Goal: Information Seeking & Learning: Find specific fact

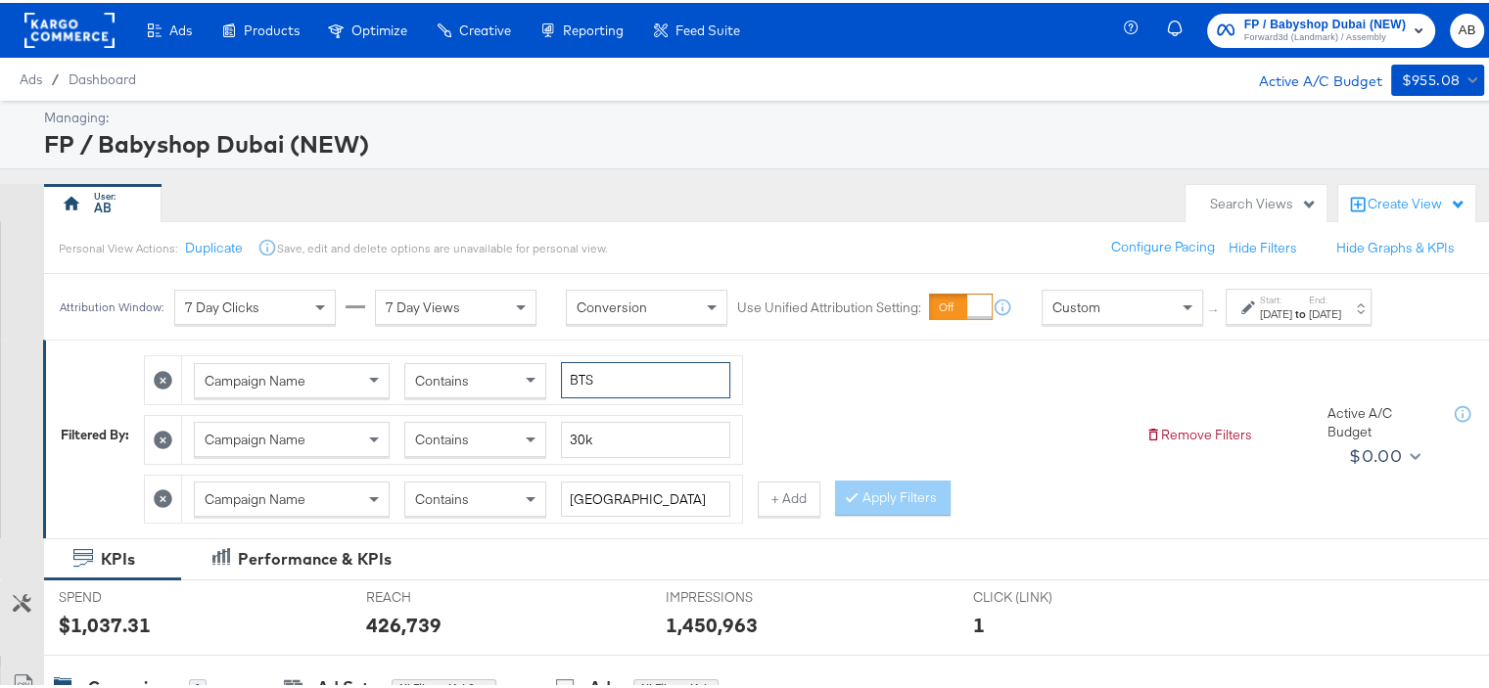
click at [597, 379] on input "BTS" at bounding box center [645, 377] width 169 height 36
type input "AW25"
click at [596, 423] on input "30k" at bounding box center [645, 437] width 169 height 36
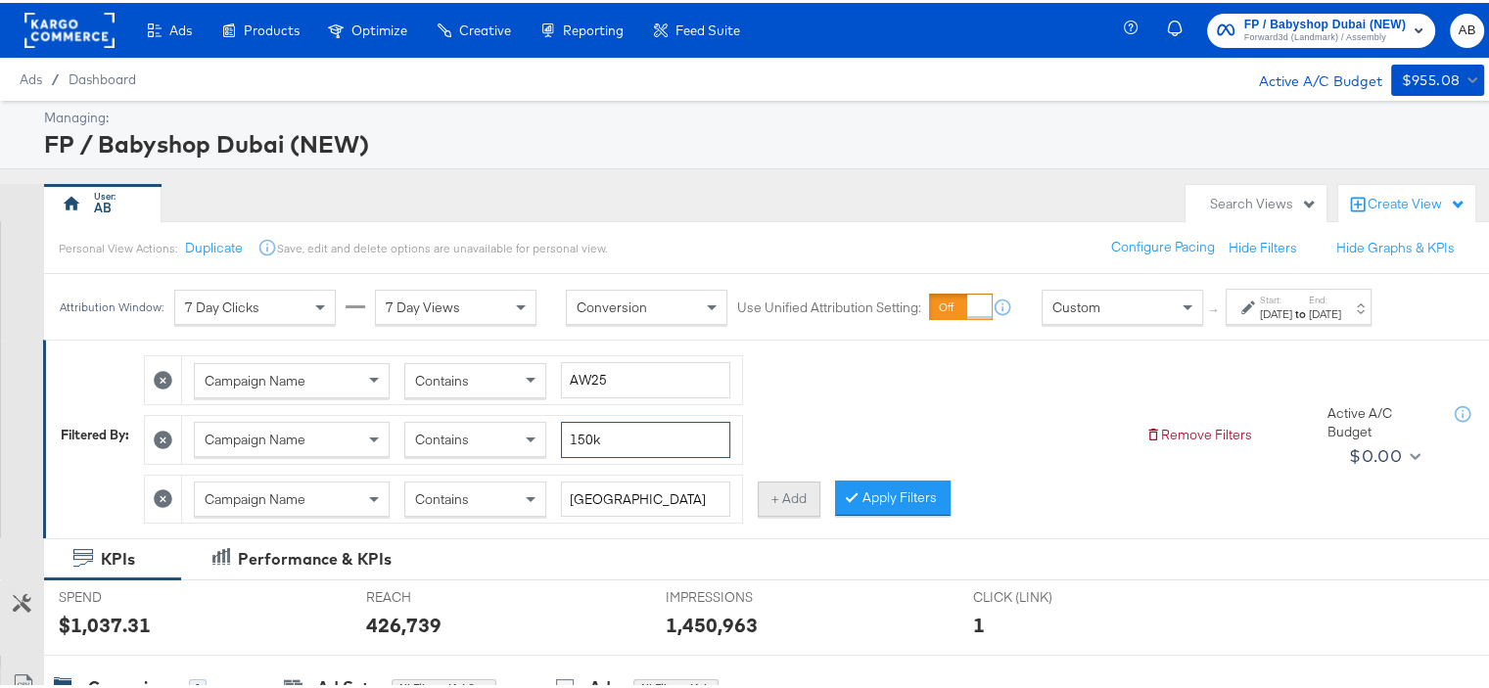
type input "150k"
click at [808, 496] on button "+ Add" at bounding box center [789, 496] width 63 height 35
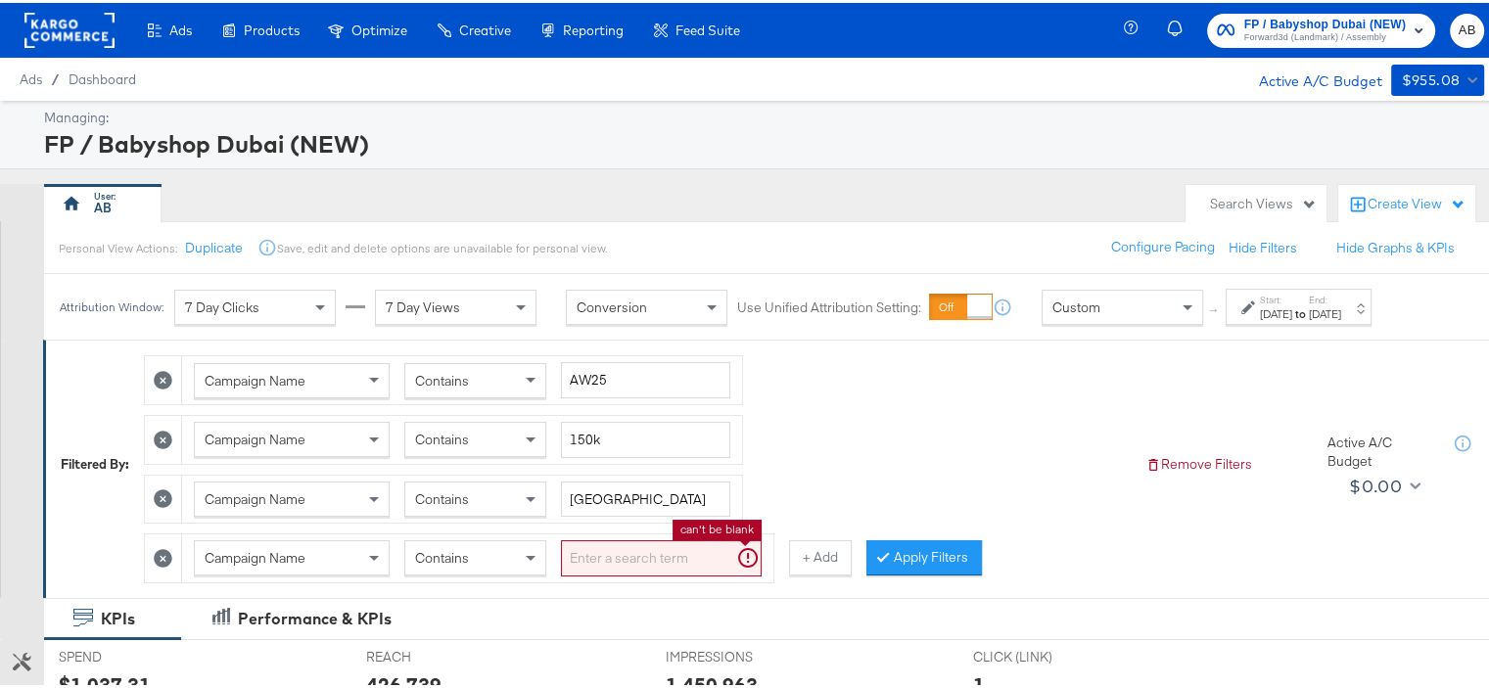
click at [642, 548] on input "search" at bounding box center [661, 556] width 201 height 36
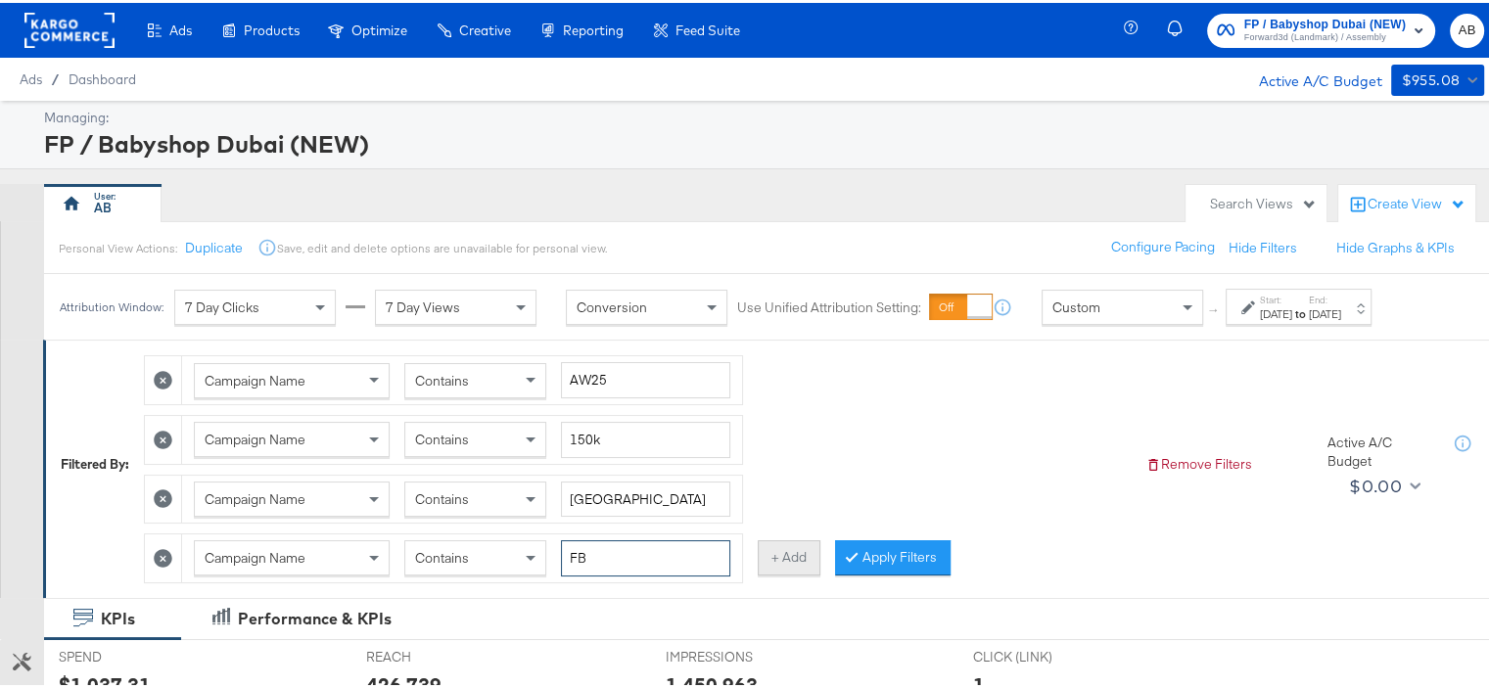
type input "FB"
click at [797, 555] on button "+ Add" at bounding box center [789, 555] width 63 height 35
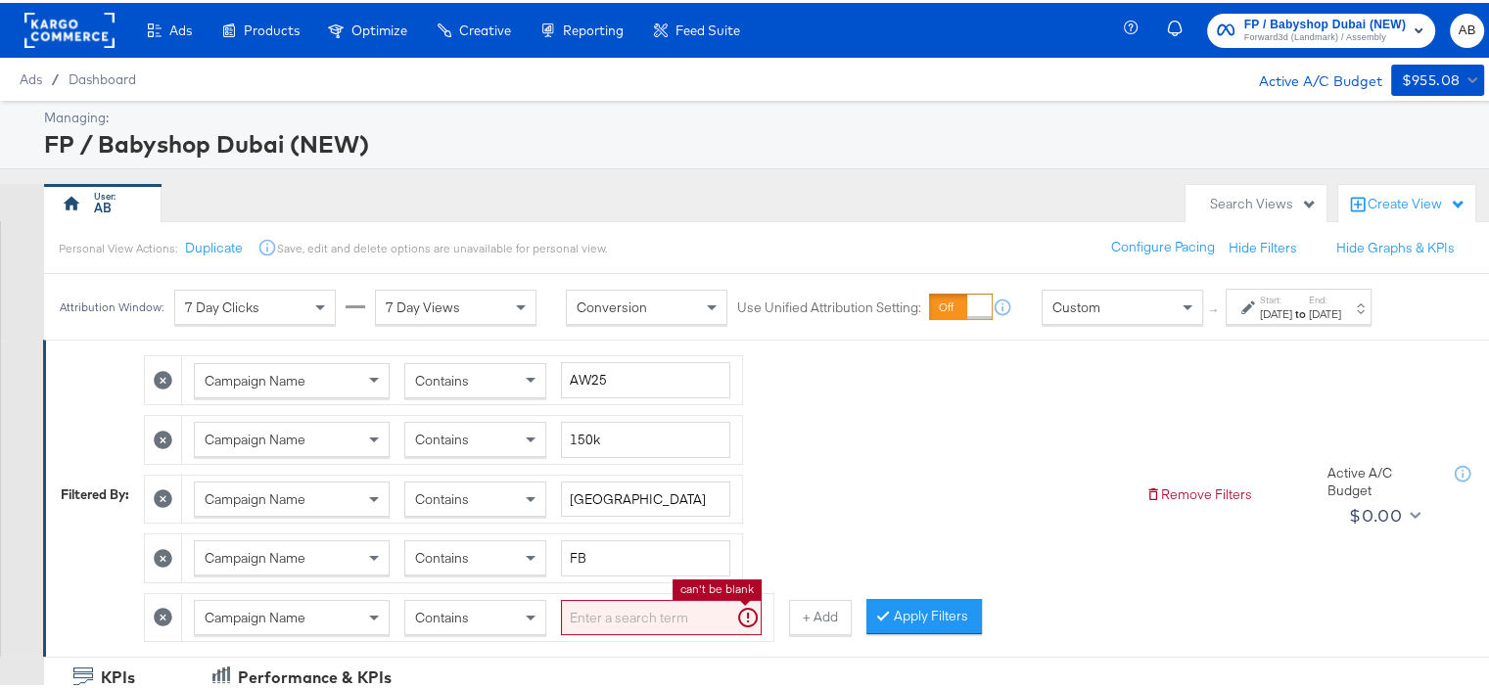
click at [595, 602] on input "search" at bounding box center [661, 615] width 201 height 36
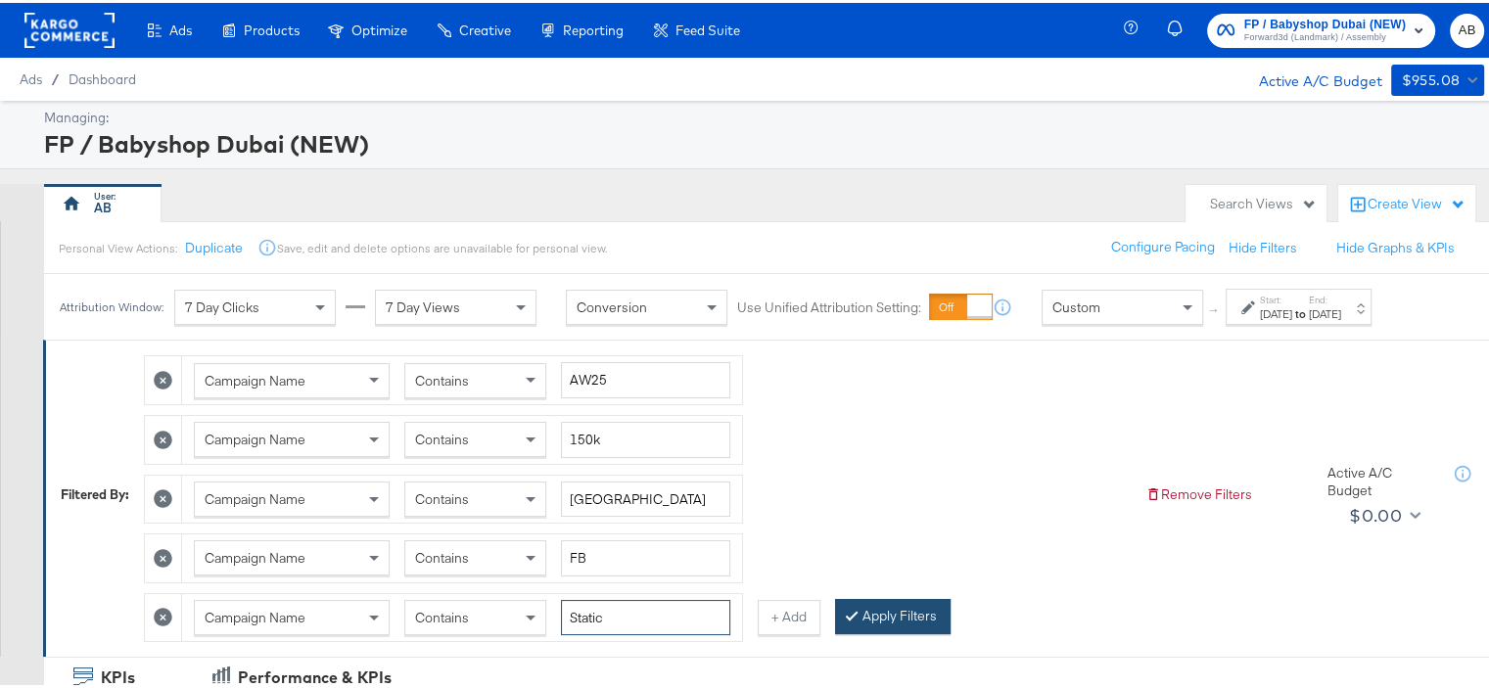
type input "Static"
click at [924, 606] on button "Apply Filters" at bounding box center [893, 613] width 116 height 35
click at [1309, 311] on strong "to" at bounding box center [1301, 311] width 17 height 15
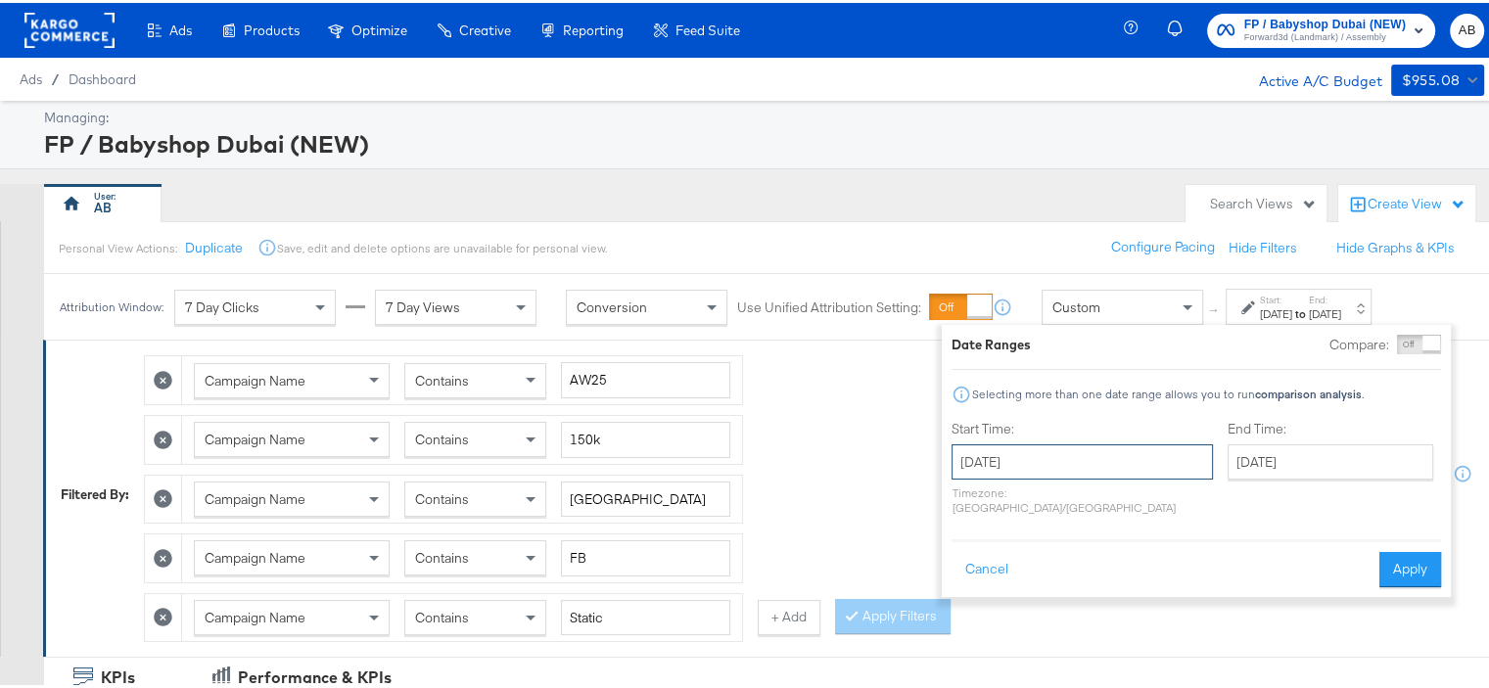
click at [1026, 458] on input "[DATE]" at bounding box center [1082, 459] width 261 height 35
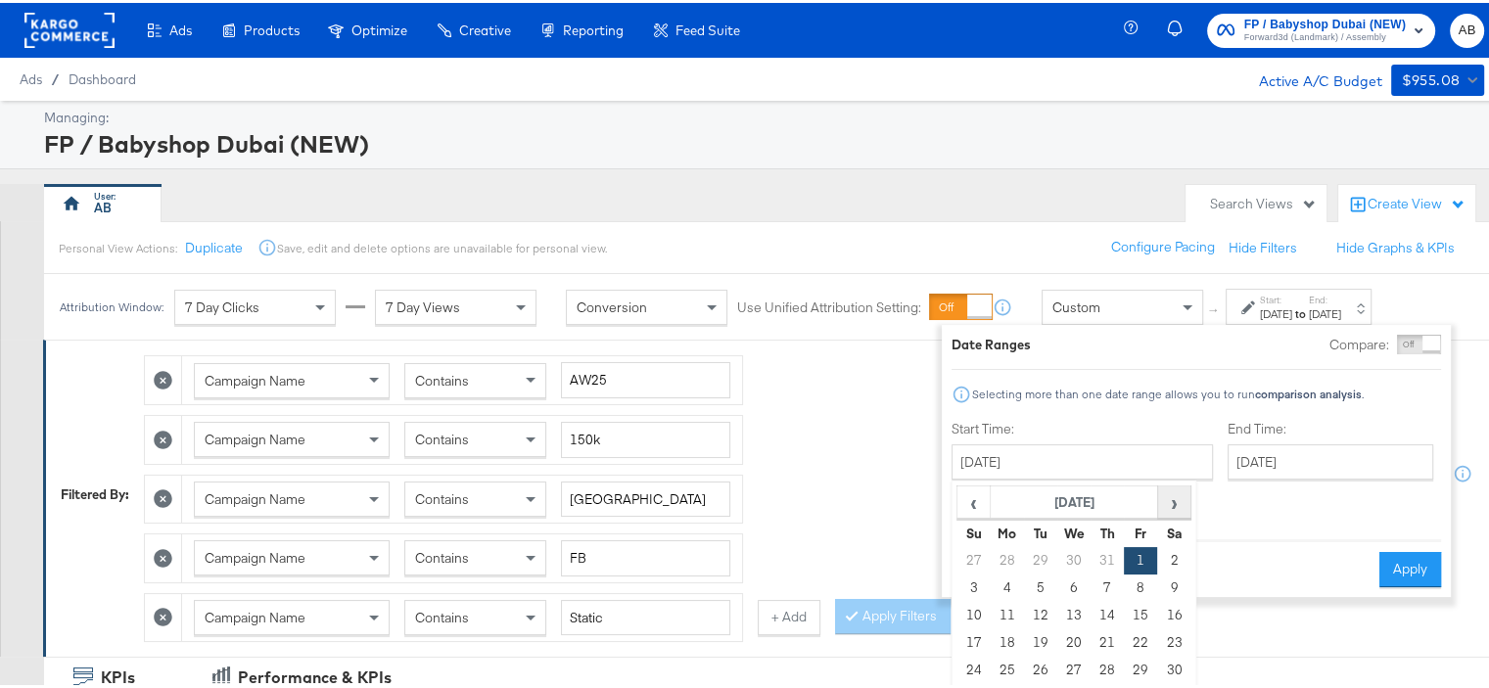
click at [1172, 495] on span "›" at bounding box center [1174, 499] width 30 height 29
click at [1004, 555] on td "1" at bounding box center [1007, 557] width 33 height 27
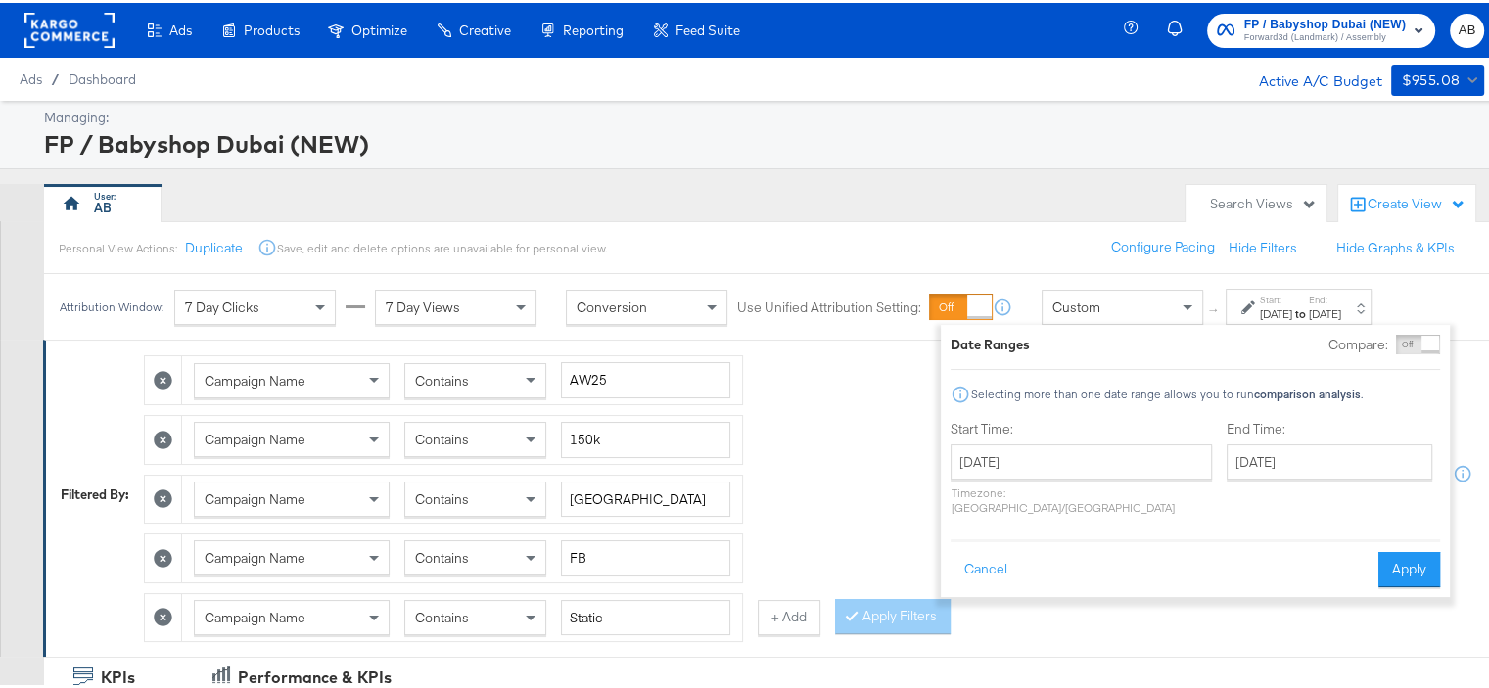
type input "[DATE]"
click at [1308, 454] on input "[DATE]" at bounding box center [1330, 459] width 206 height 35
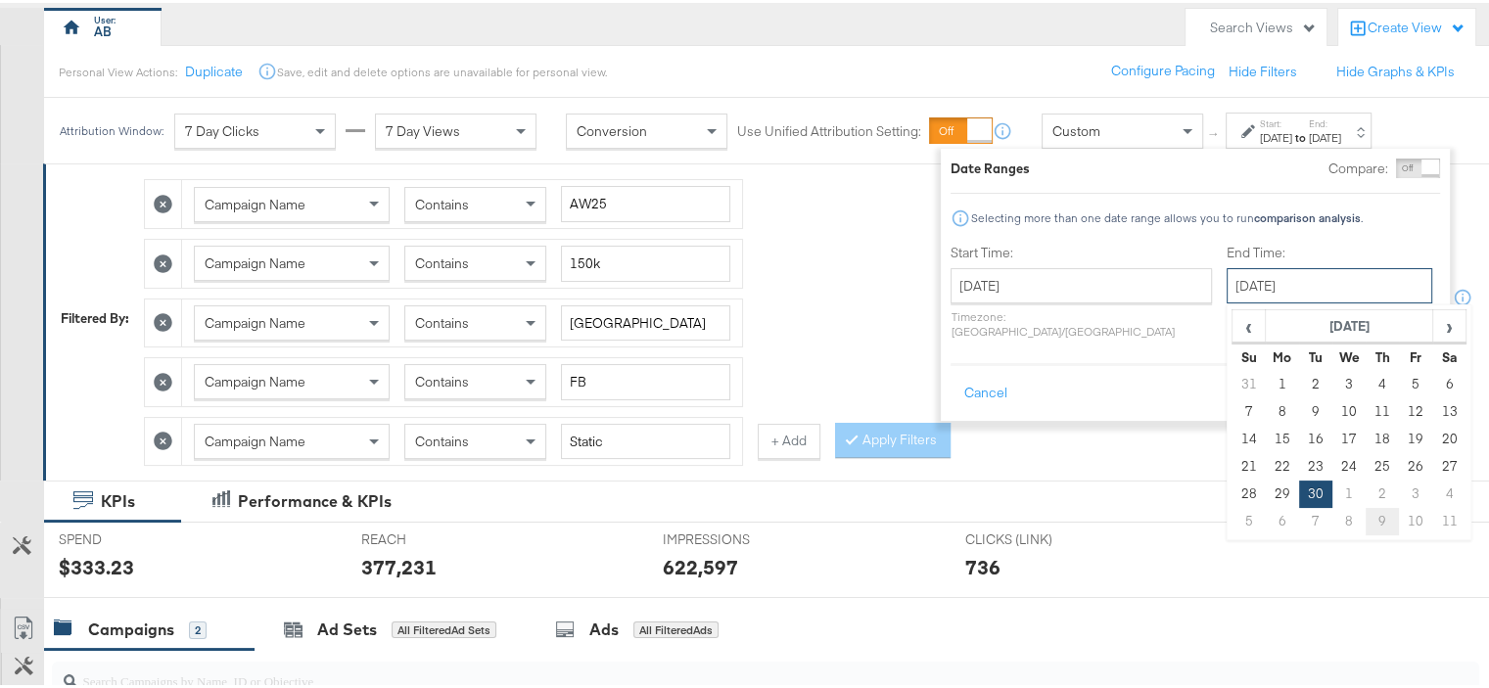
scroll to position [196, 0]
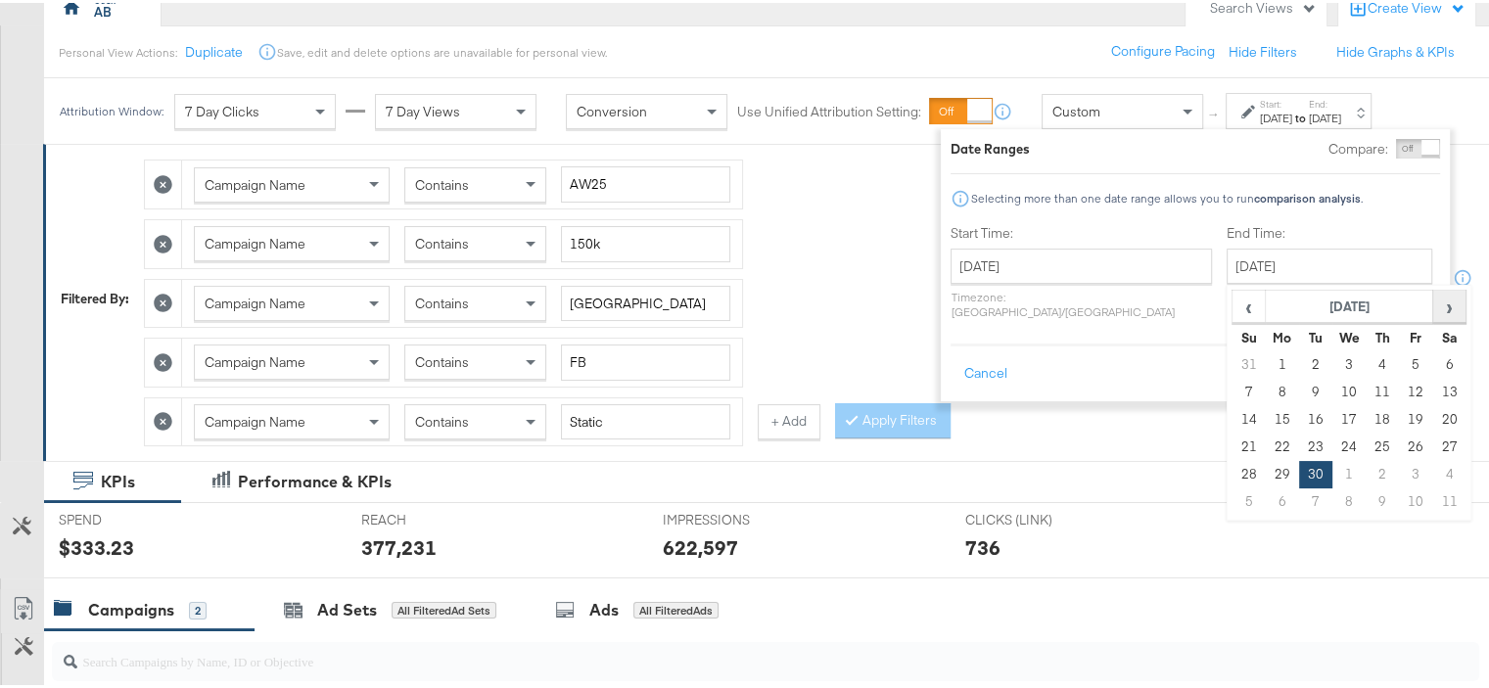
click at [1435, 303] on span "›" at bounding box center [1450, 303] width 30 height 29
click at [1233, 419] on td "12" at bounding box center [1249, 416] width 33 height 27
type input "[DATE]"
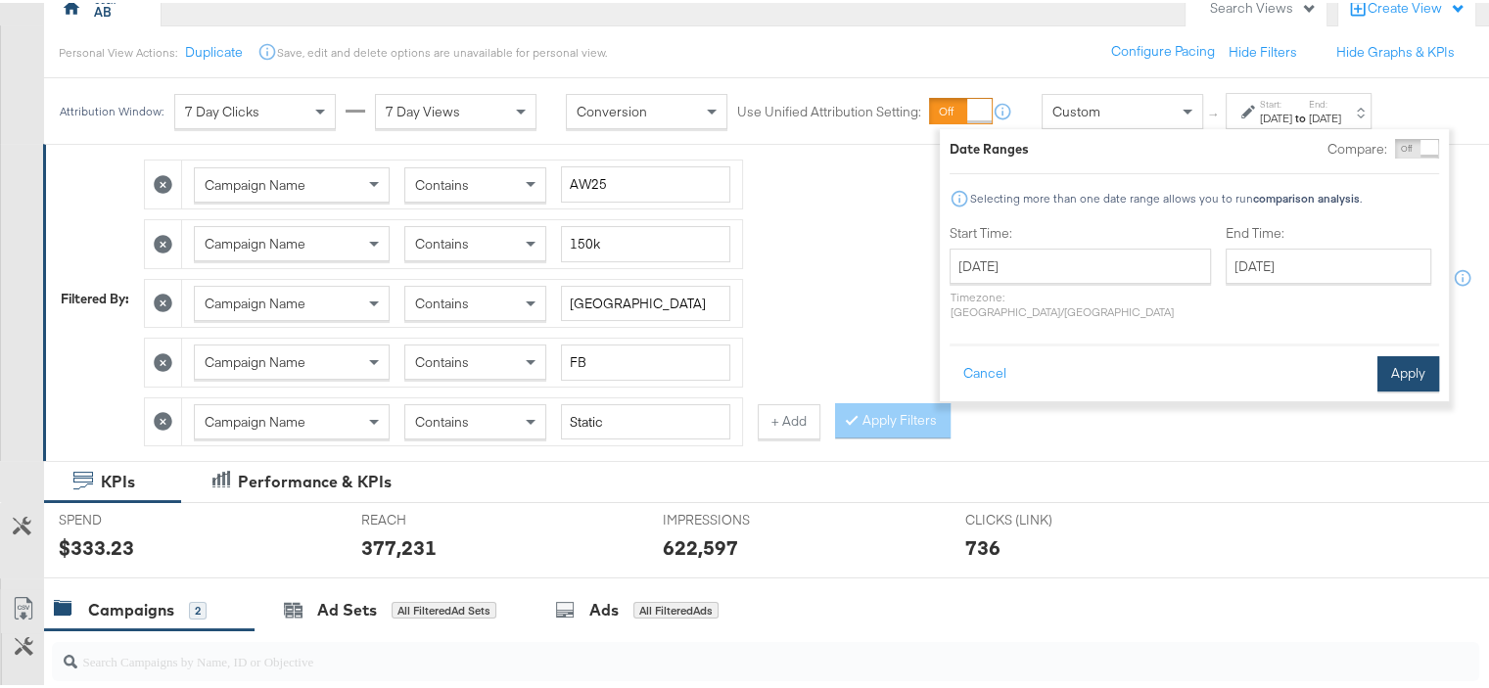
click at [1426, 354] on button "Apply" at bounding box center [1409, 371] width 62 height 35
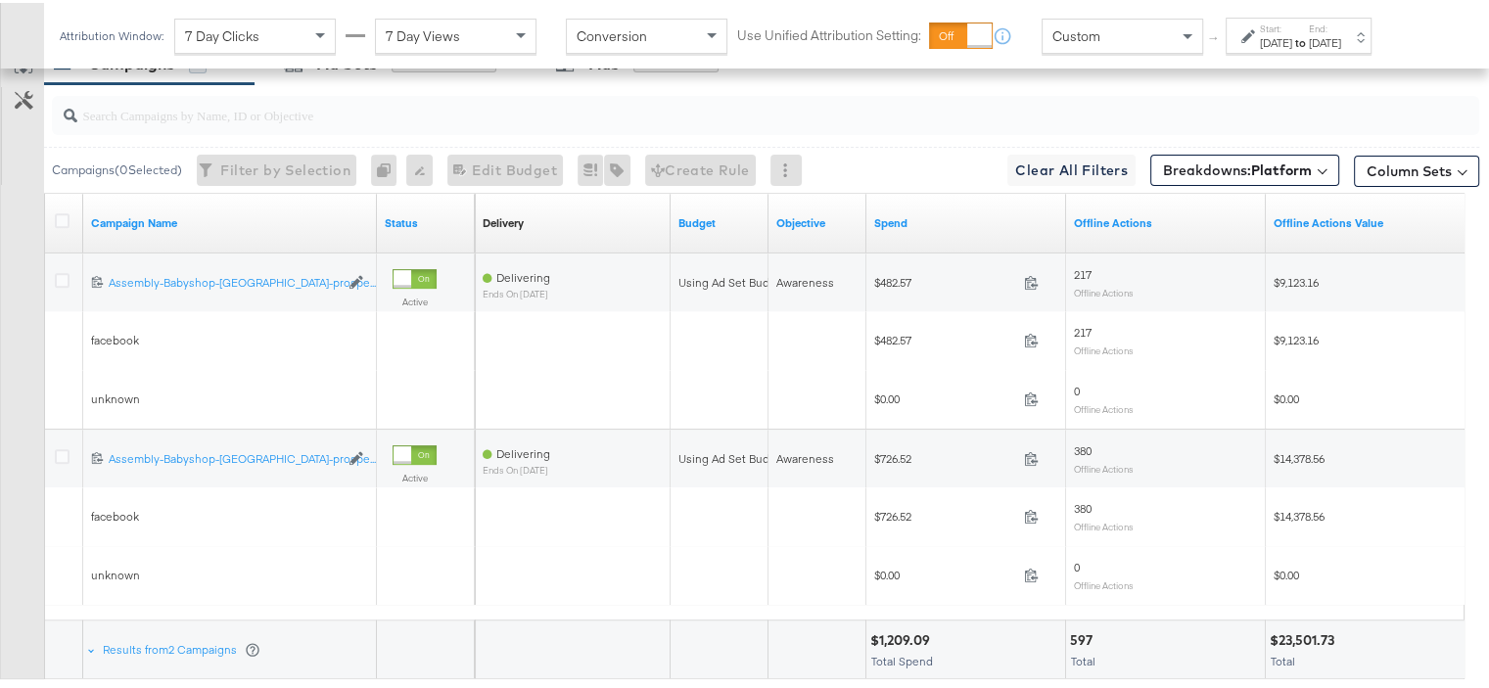
scroll to position [853, 0]
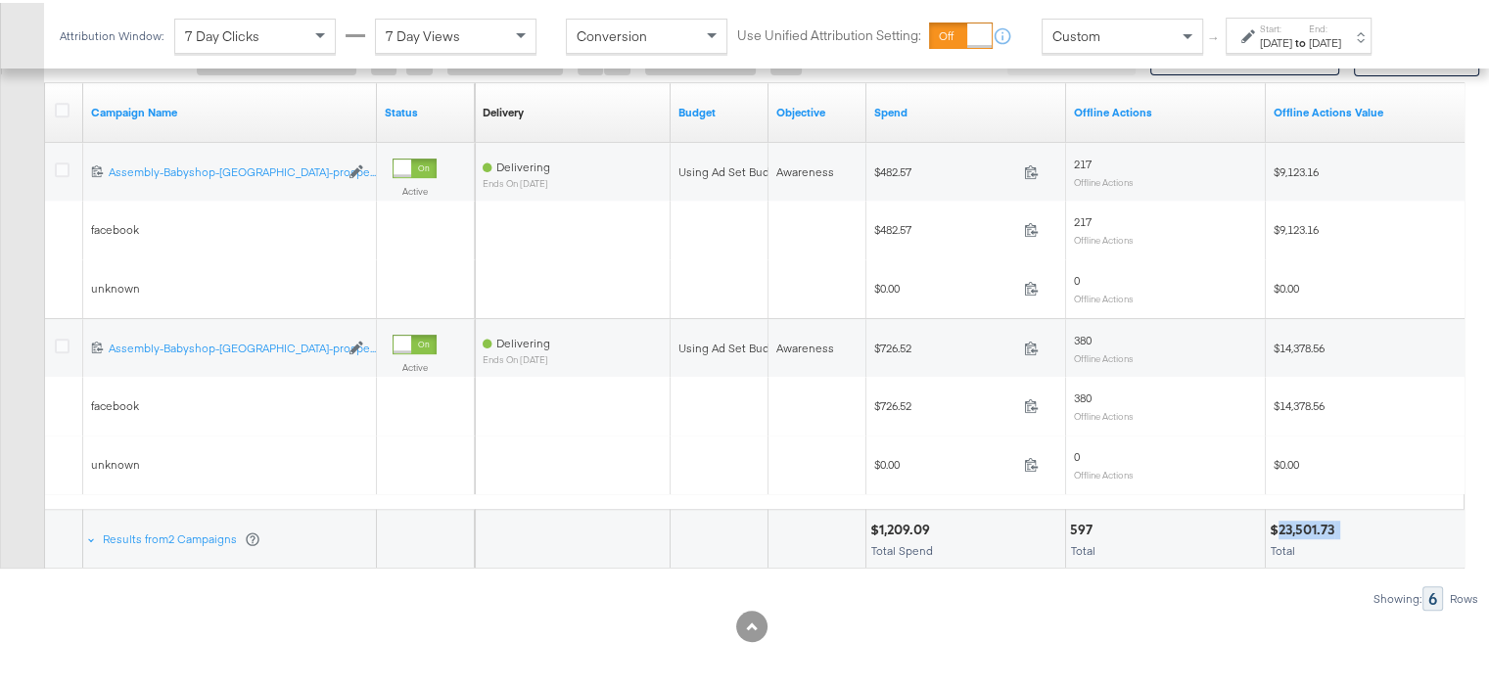
drag, startPoint x: 1275, startPoint y: 521, endPoint x: 1344, endPoint y: 518, distance: 68.6
click at [1344, 518] on div "$23,501.73" at bounding box center [1365, 527] width 191 height 19
copy div "23,501.73"
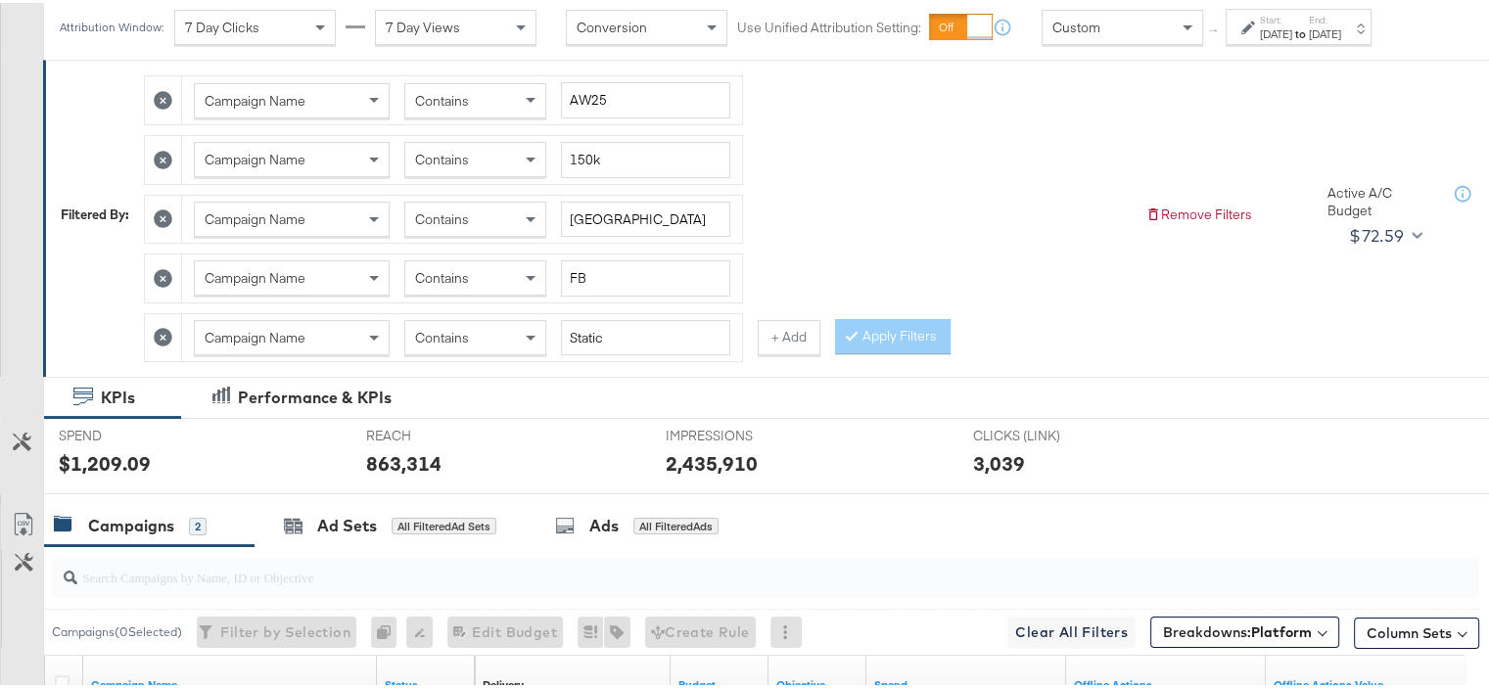
scroll to position [167, 0]
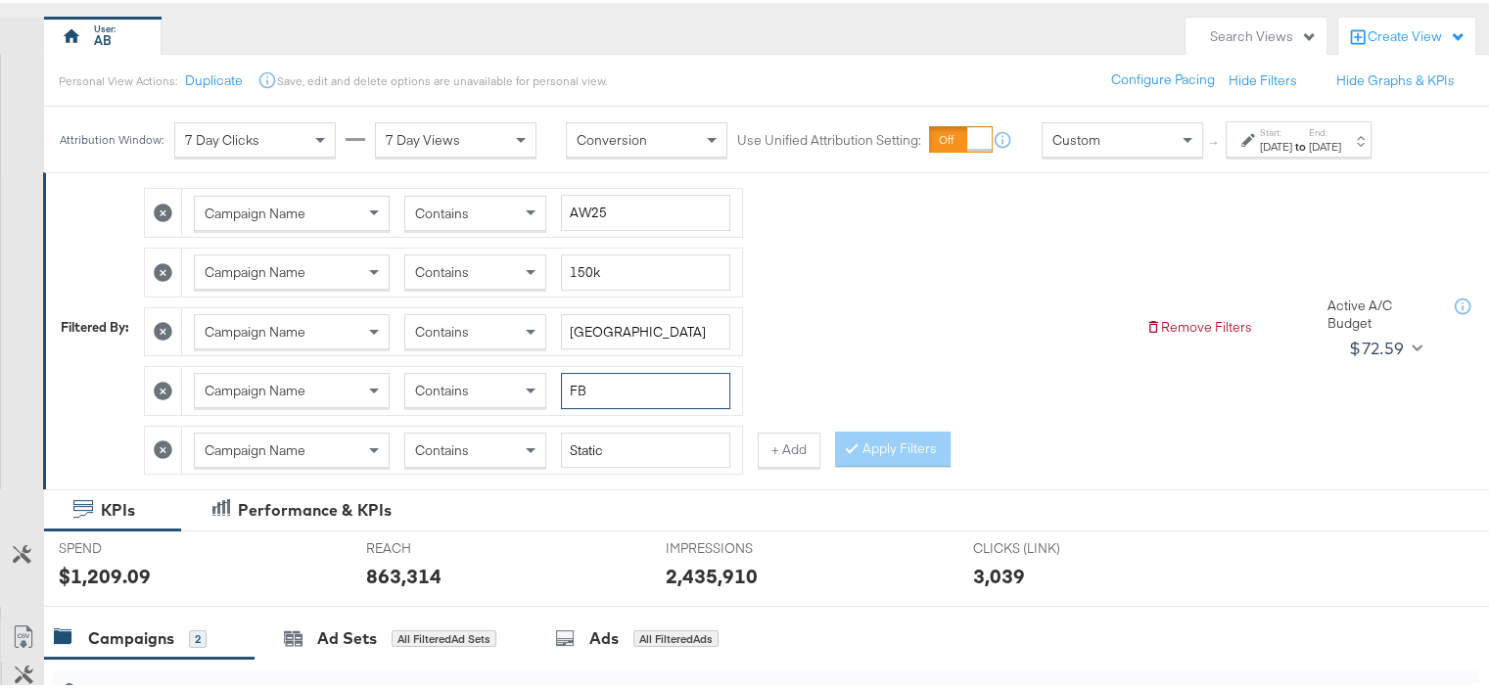
click at [580, 393] on input "FB" at bounding box center [645, 388] width 169 height 36
type input "ig"
click at [874, 454] on button "Apply Filters" at bounding box center [893, 446] width 116 height 35
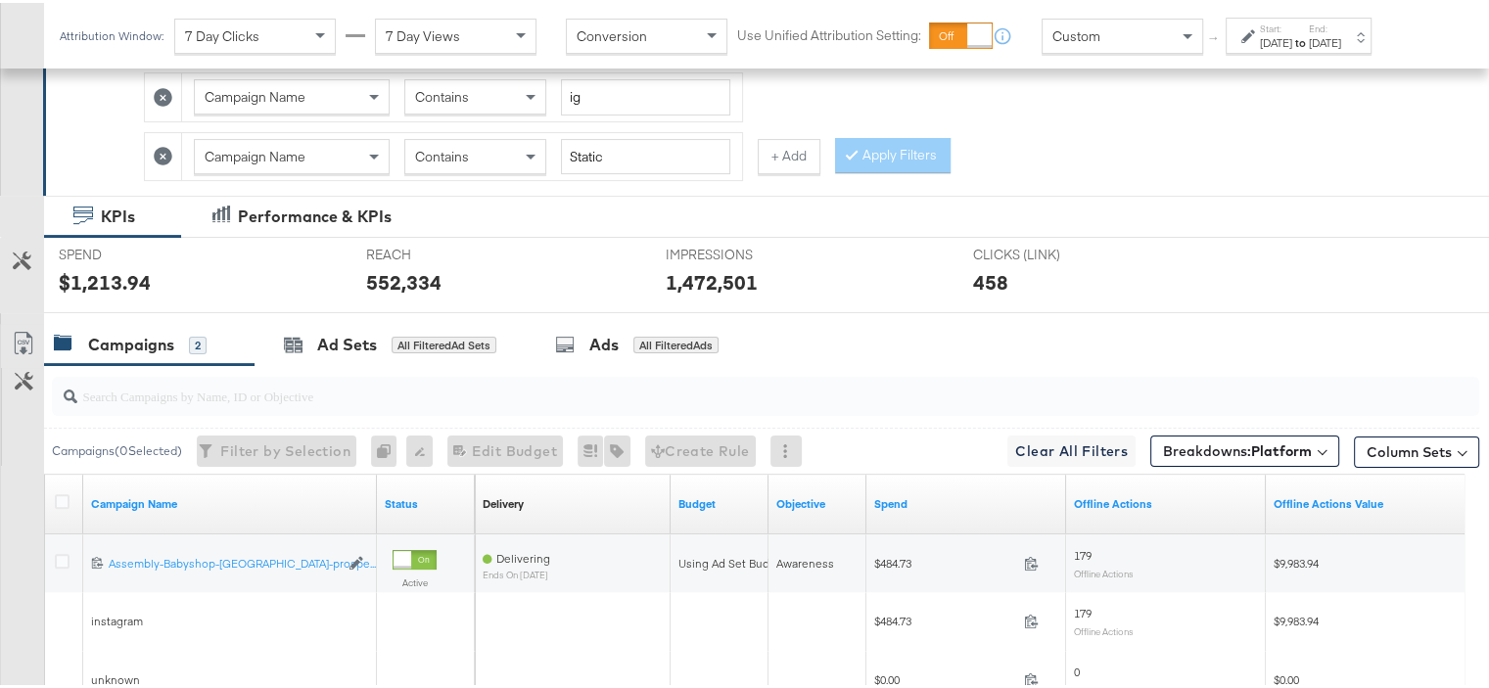
scroll to position [794, 0]
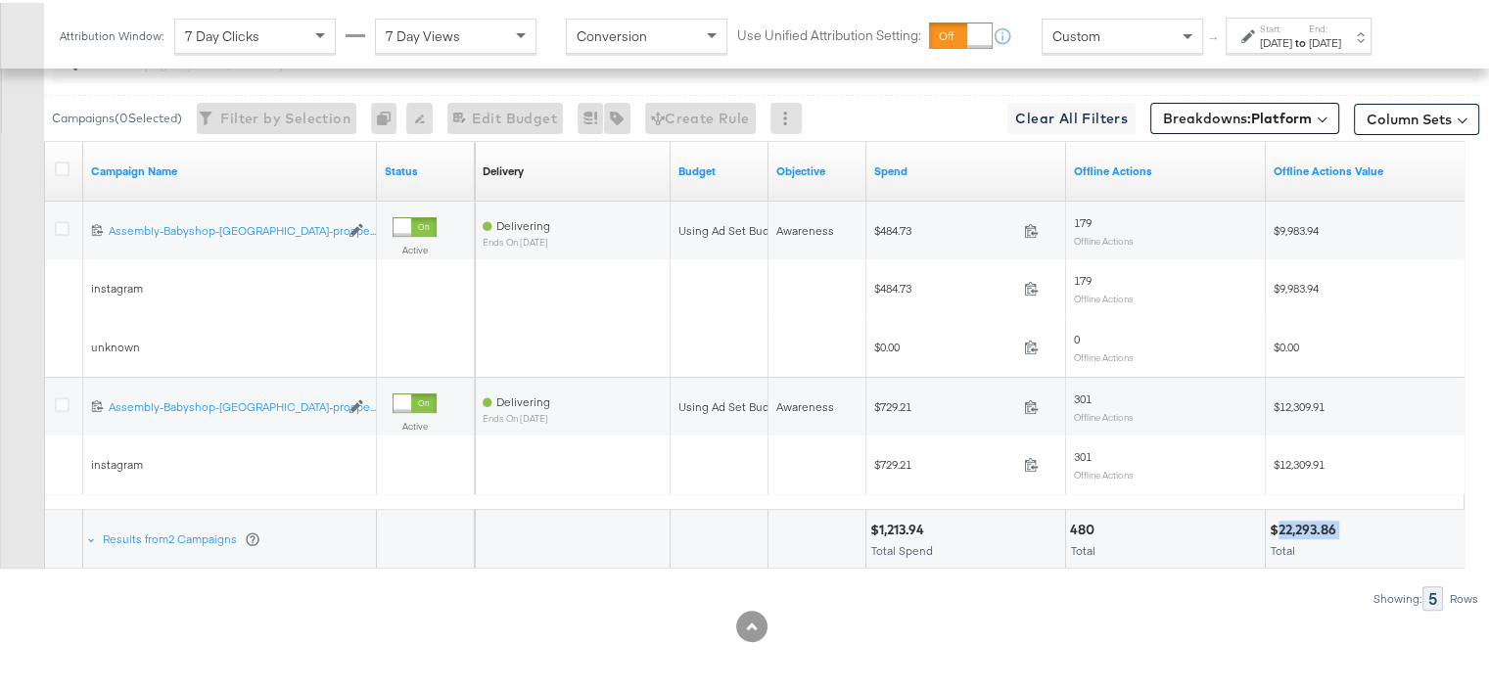
drag, startPoint x: 1340, startPoint y: 526, endPoint x: 1280, endPoint y: 524, distance: 59.8
click at [1280, 524] on div "$22,293.86" at bounding box center [1306, 527] width 72 height 19
copy div "22,293.86"
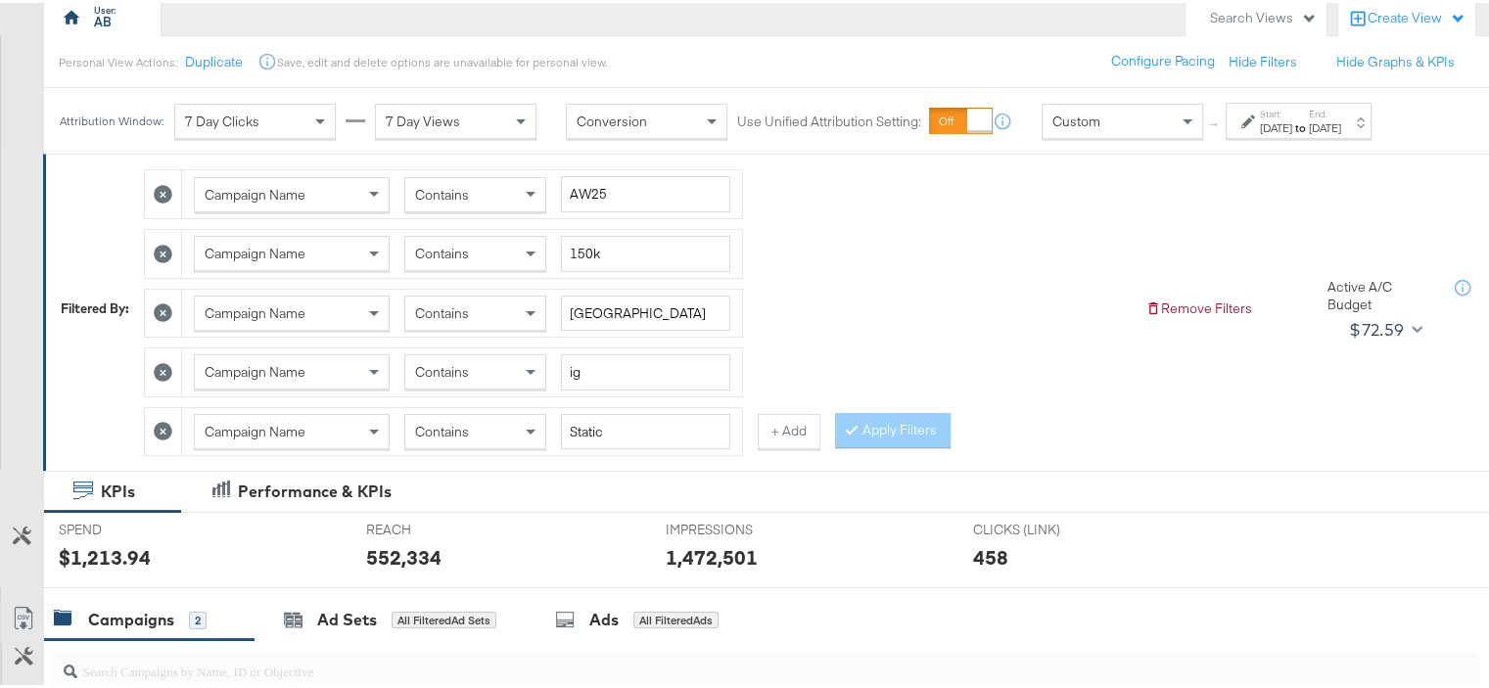
scroll to position [196, 0]
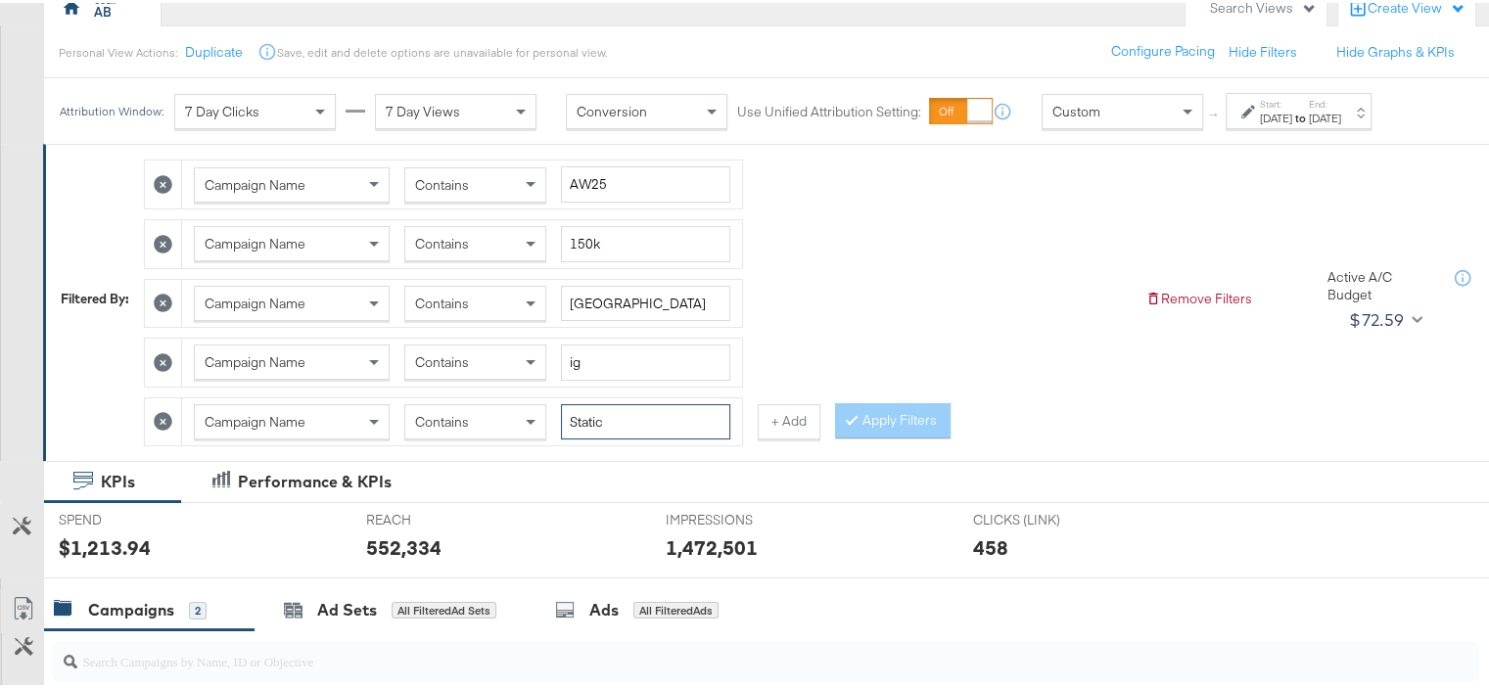
click at [576, 402] on input "Static" at bounding box center [645, 420] width 169 height 36
type input "reels"
click at [889, 407] on button "Apply Filters" at bounding box center [893, 418] width 116 height 35
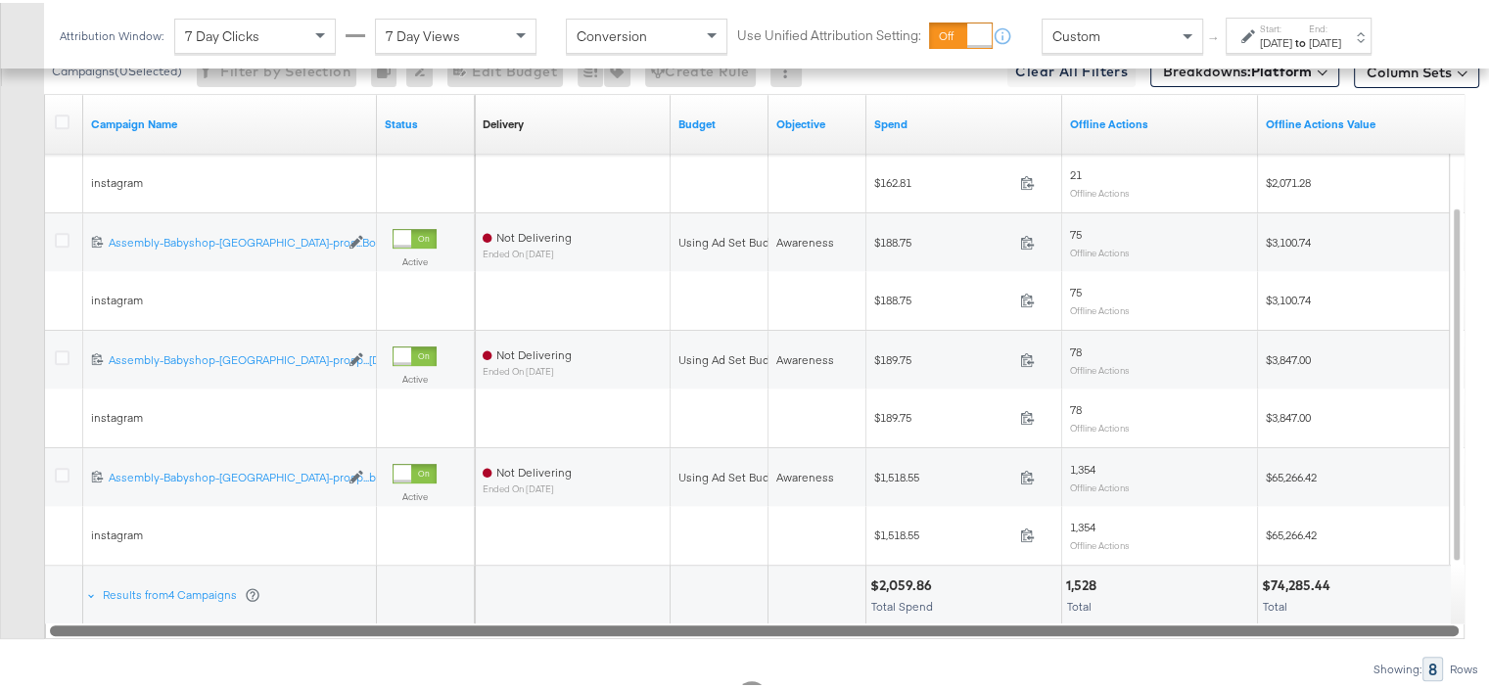
scroll to position [912, 0]
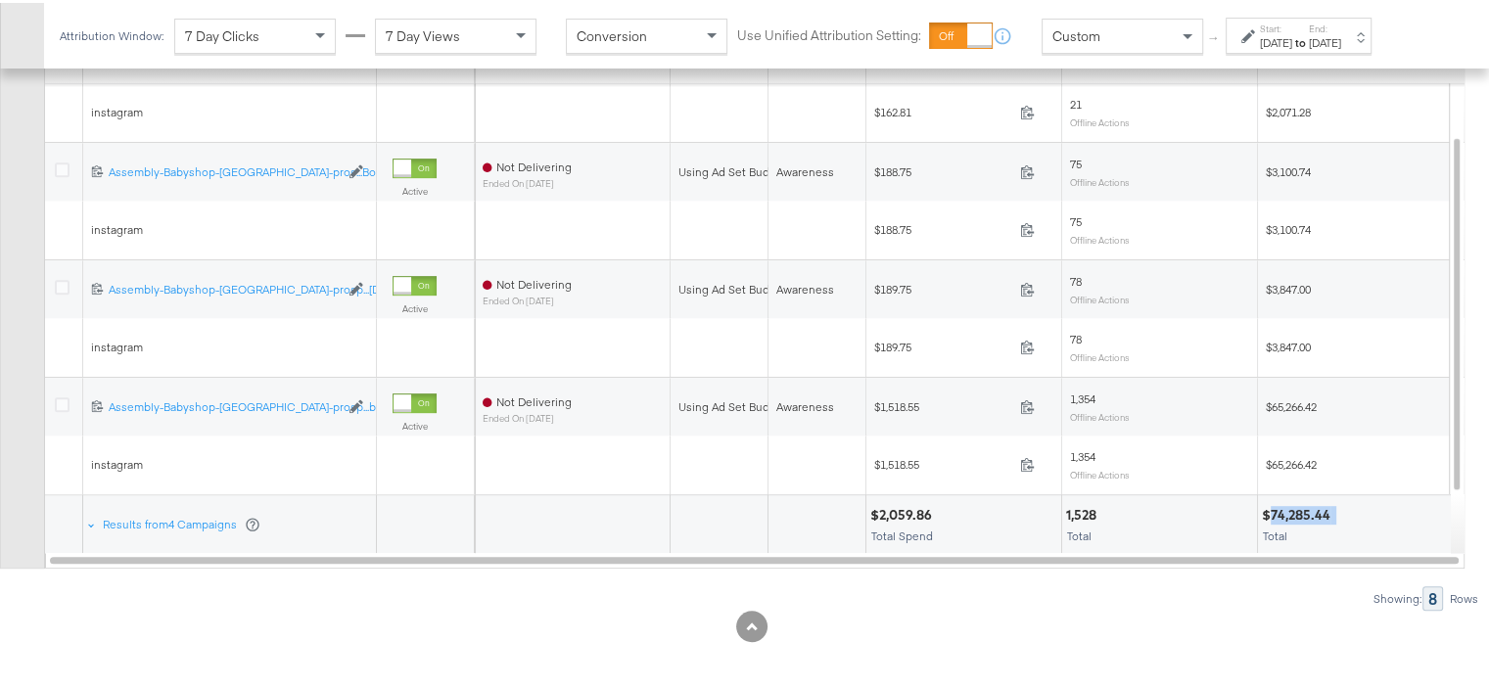
drag, startPoint x: 1336, startPoint y: 511, endPoint x: 1270, endPoint y: 511, distance: 65.6
click at [1270, 511] on div "$74,285.44" at bounding box center [1355, 512] width 187 height 19
copy div "74,285.44"
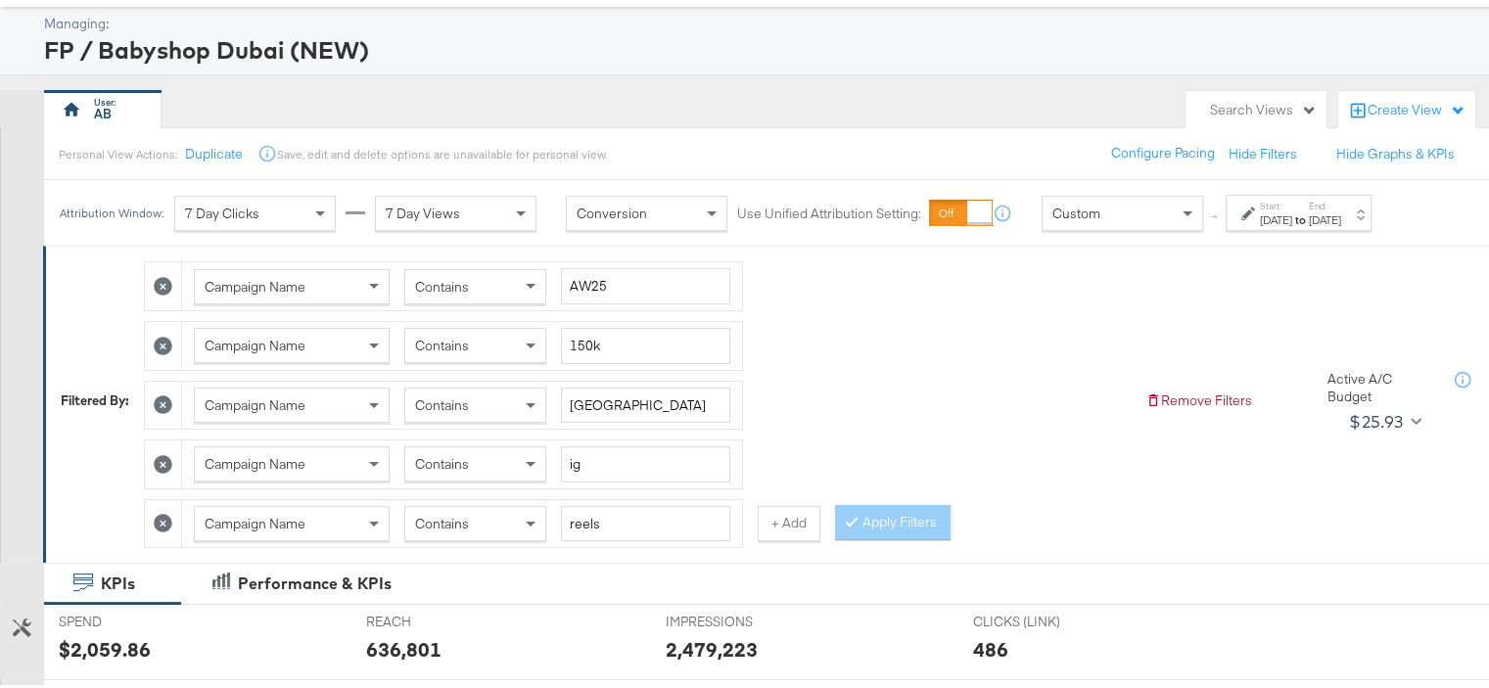
scroll to position [128, 0]
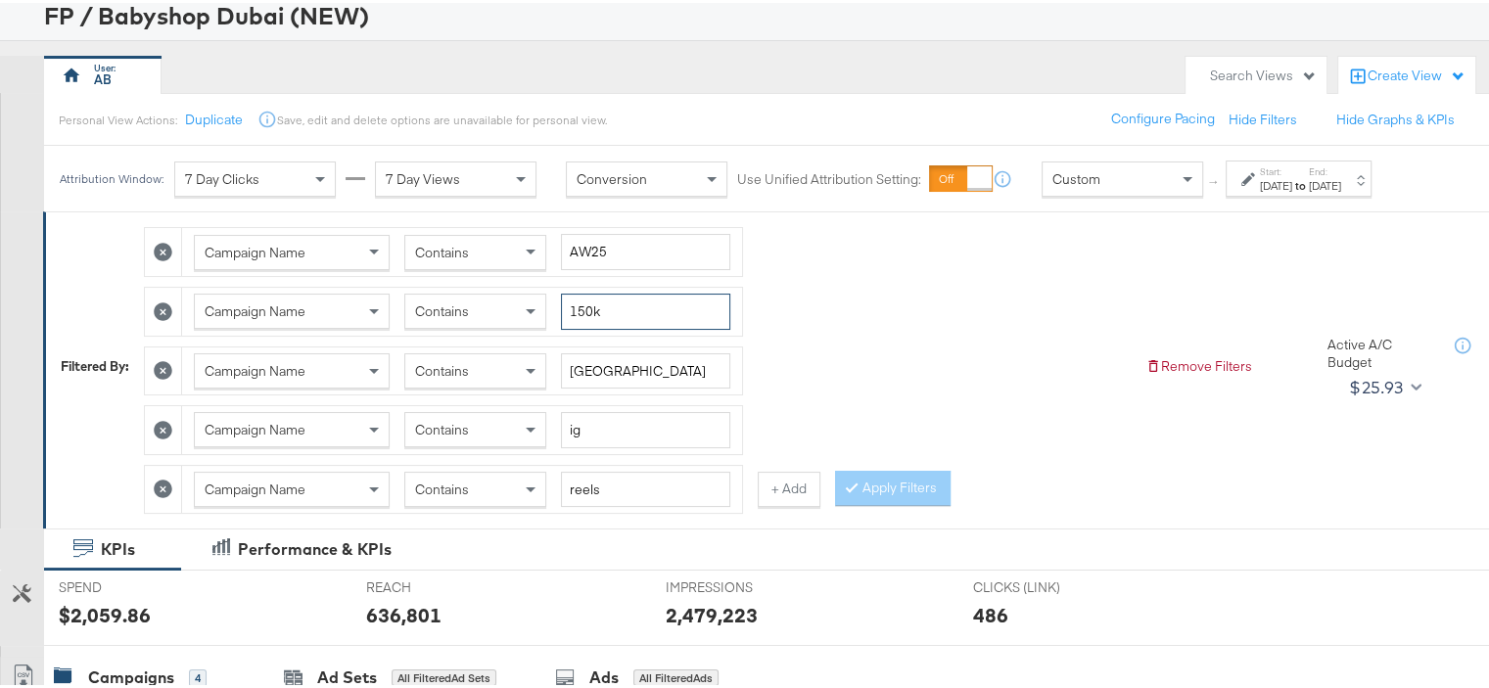
click at [577, 308] on input "150k" at bounding box center [645, 309] width 169 height 36
type input "250k"
click at [583, 481] on input "reels" at bounding box center [645, 487] width 169 height 36
type input "static"
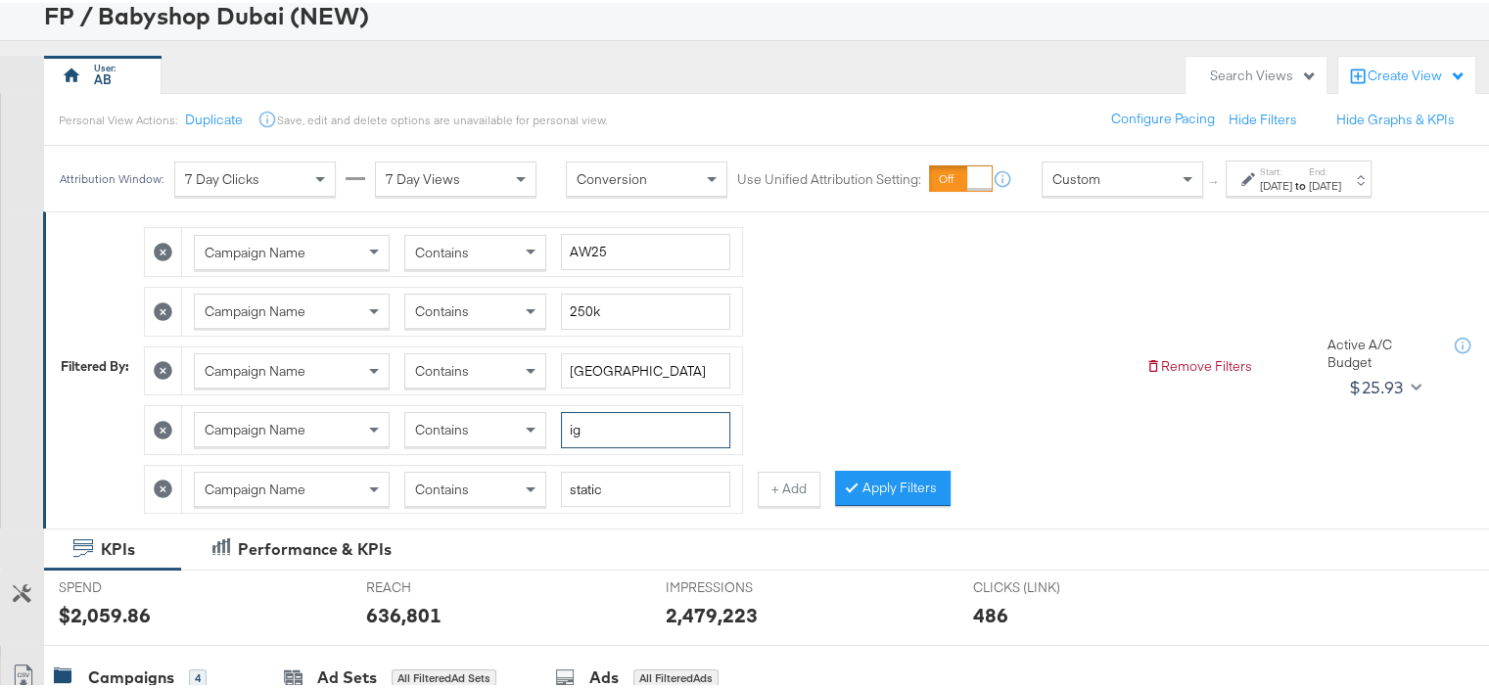
click at [568, 428] on input "ig" at bounding box center [645, 427] width 169 height 36
type input "fb"
click at [580, 369] on input "[GEOGRAPHIC_DATA]" at bounding box center [645, 369] width 169 height 36
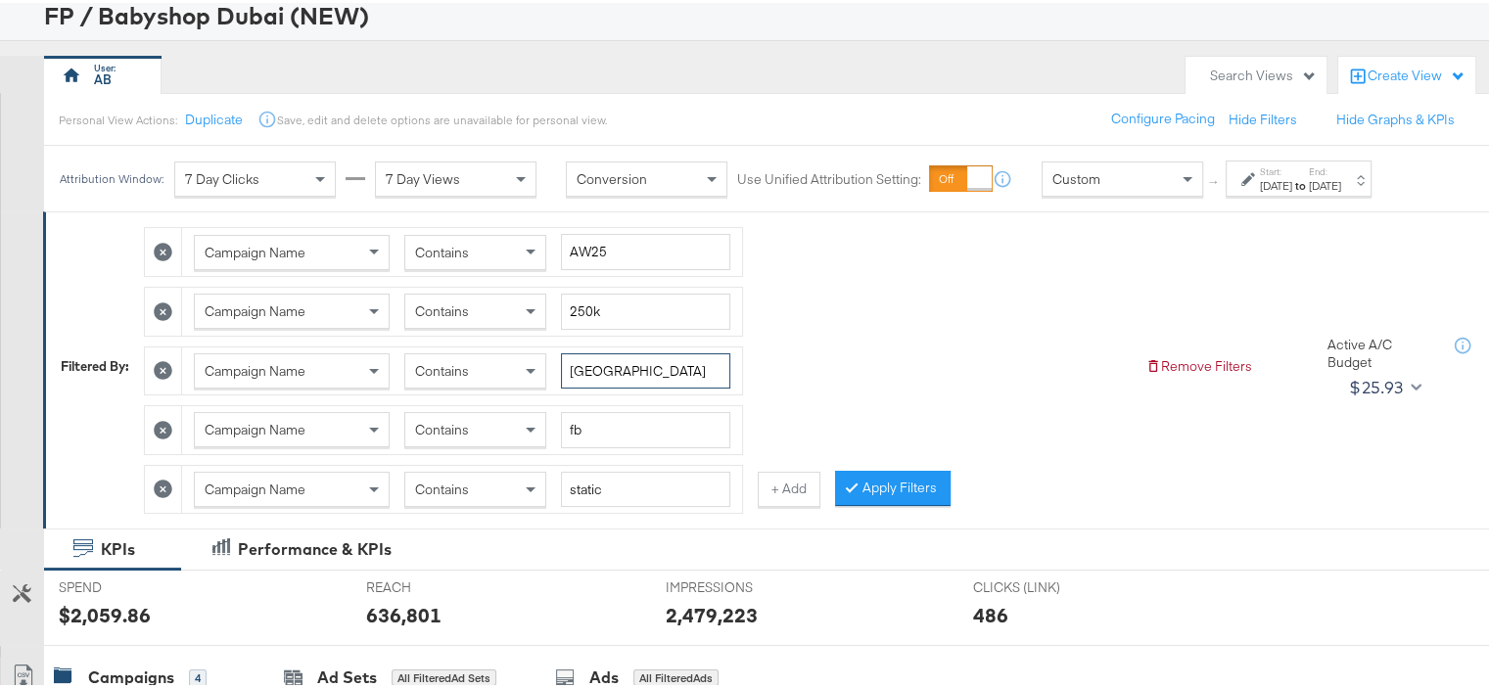
click at [580, 369] on input "[GEOGRAPHIC_DATA]" at bounding box center [645, 369] width 169 height 36
type input "ksa"
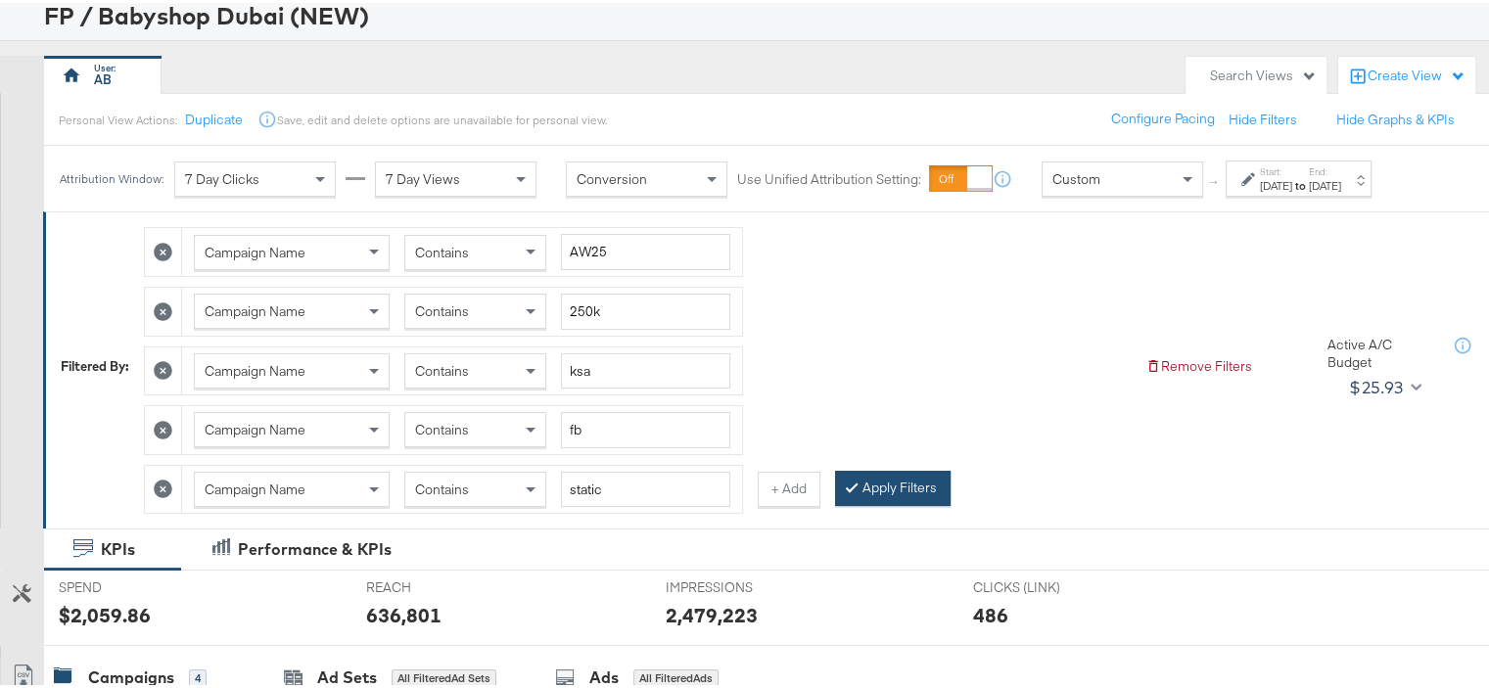
click at [876, 485] on button "Apply Filters" at bounding box center [893, 485] width 116 height 35
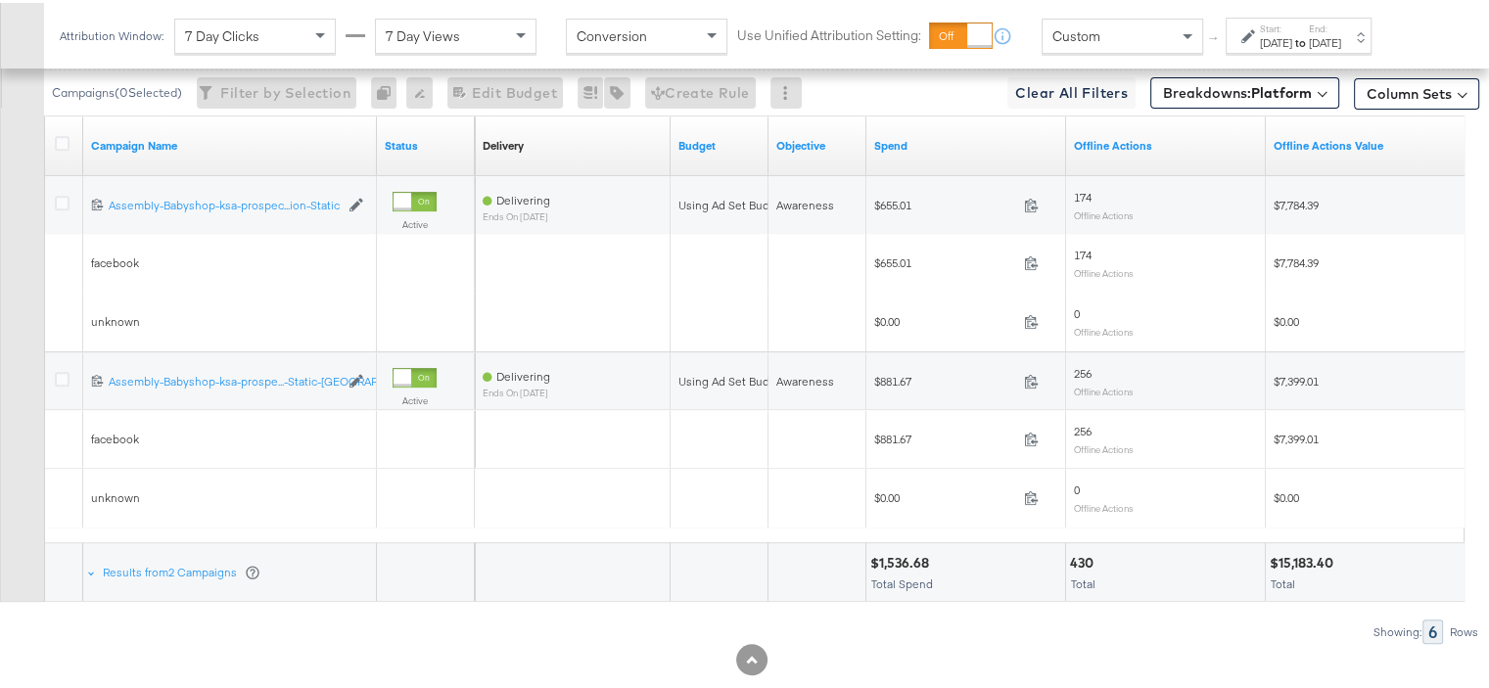
scroll to position [853, 0]
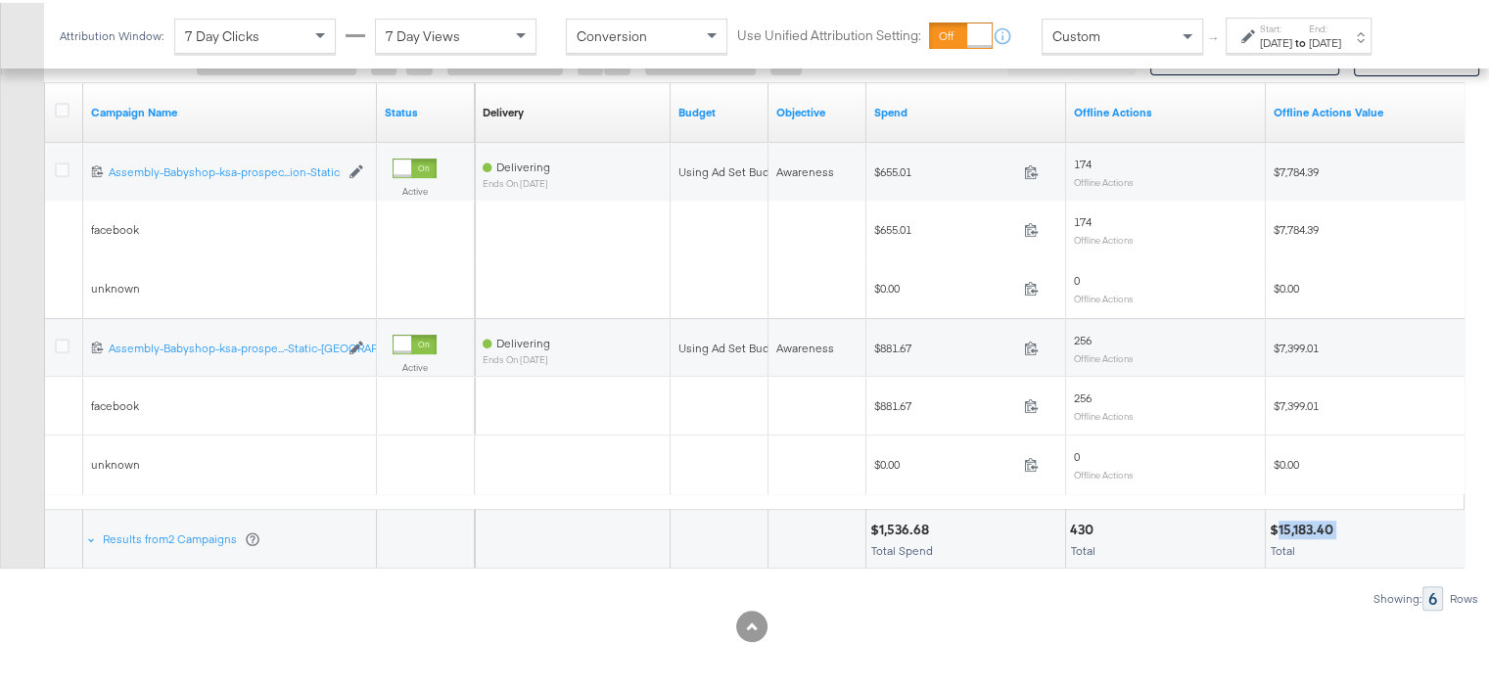
drag, startPoint x: 1337, startPoint y: 523, endPoint x: 1279, endPoint y: 528, distance: 58.0
click at [1279, 528] on div "$15,183.40" at bounding box center [1305, 527] width 70 height 19
copy div "15,183.40"
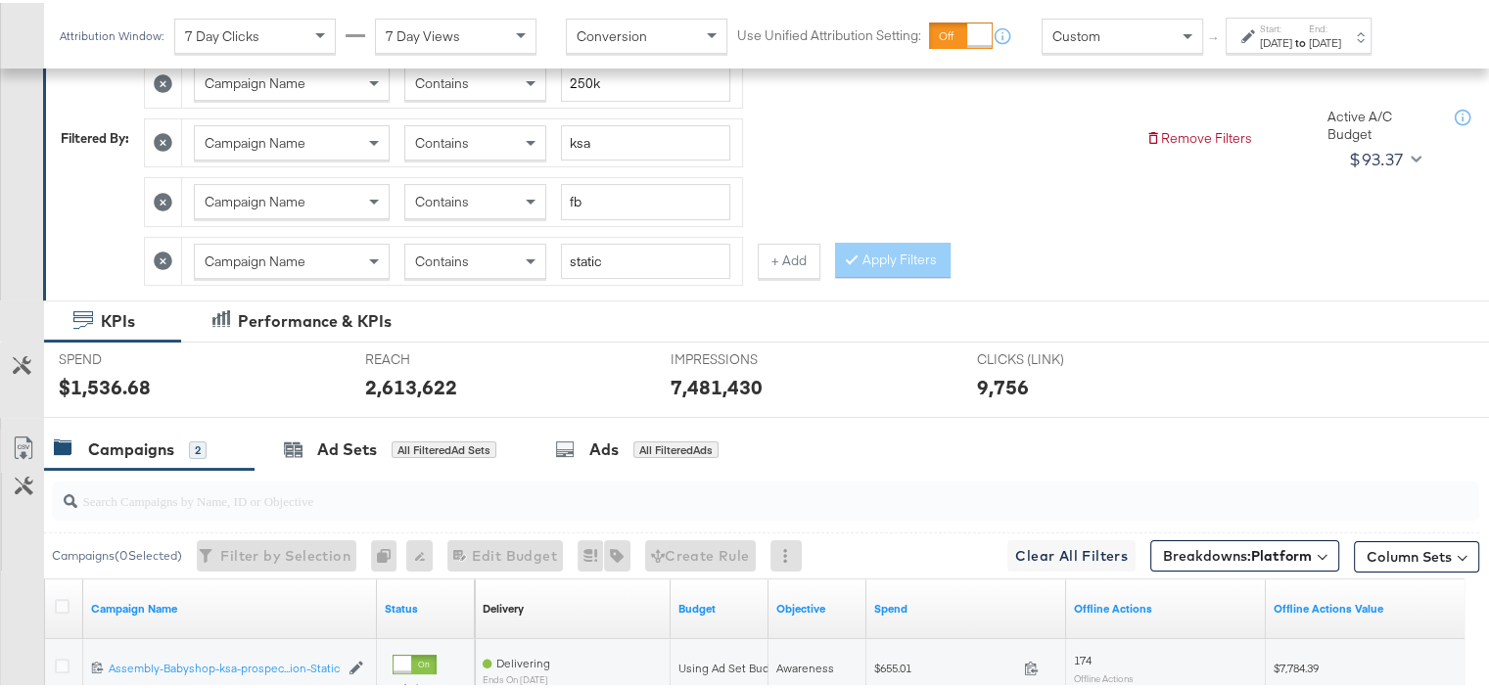
scroll to position [167, 0]
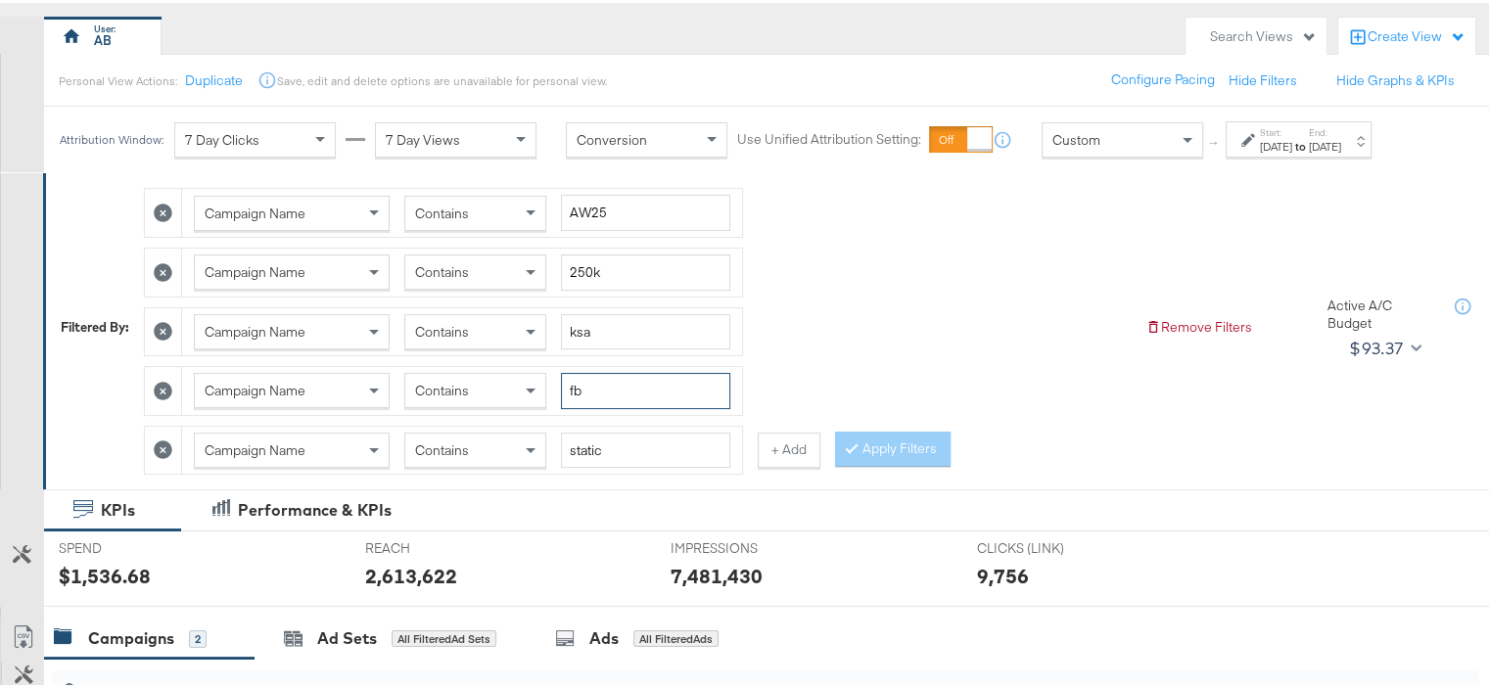
click at [569, 388] on input "fb" at bounding box center [645, 388] width 169 height 36
type input "ig"
click at [900, 443] on button "Apply Filters" at bounding box center [893, 446] width 116 height 35
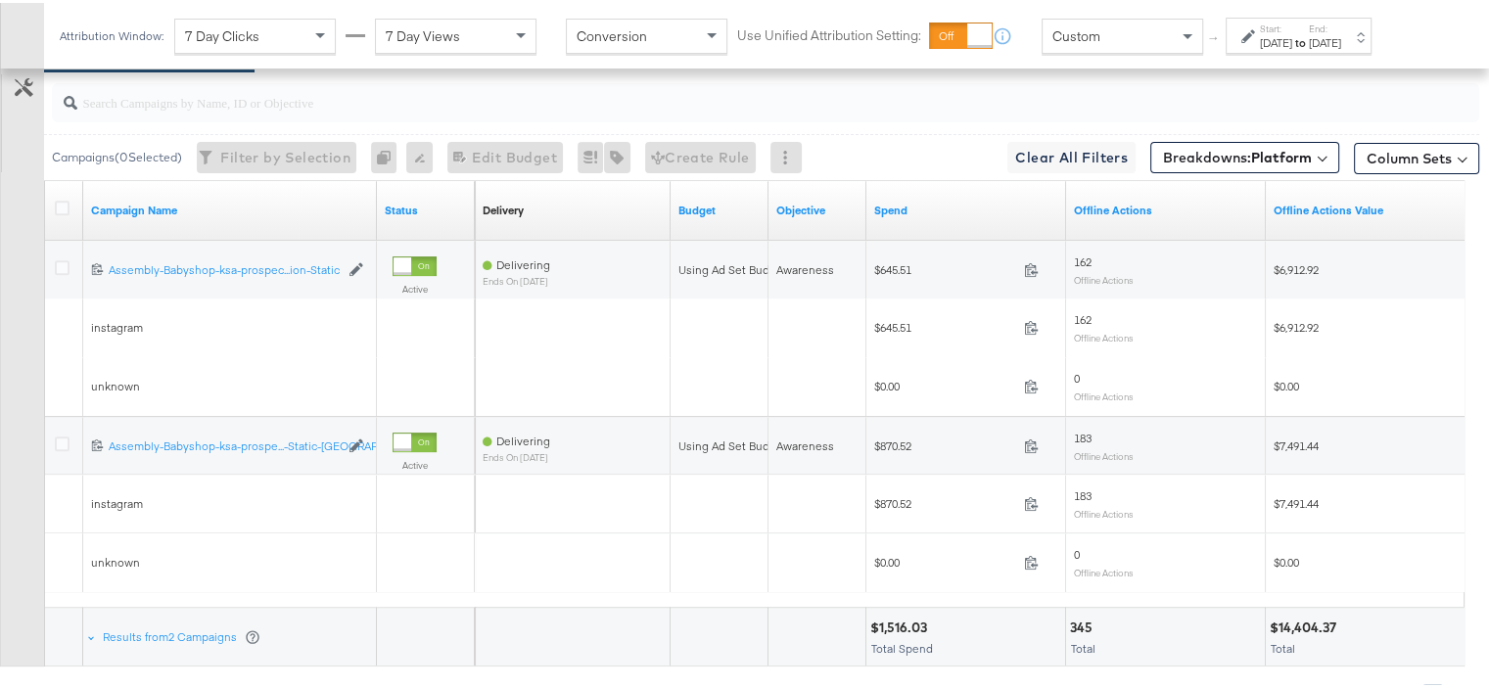
scroll to position [853, 0]
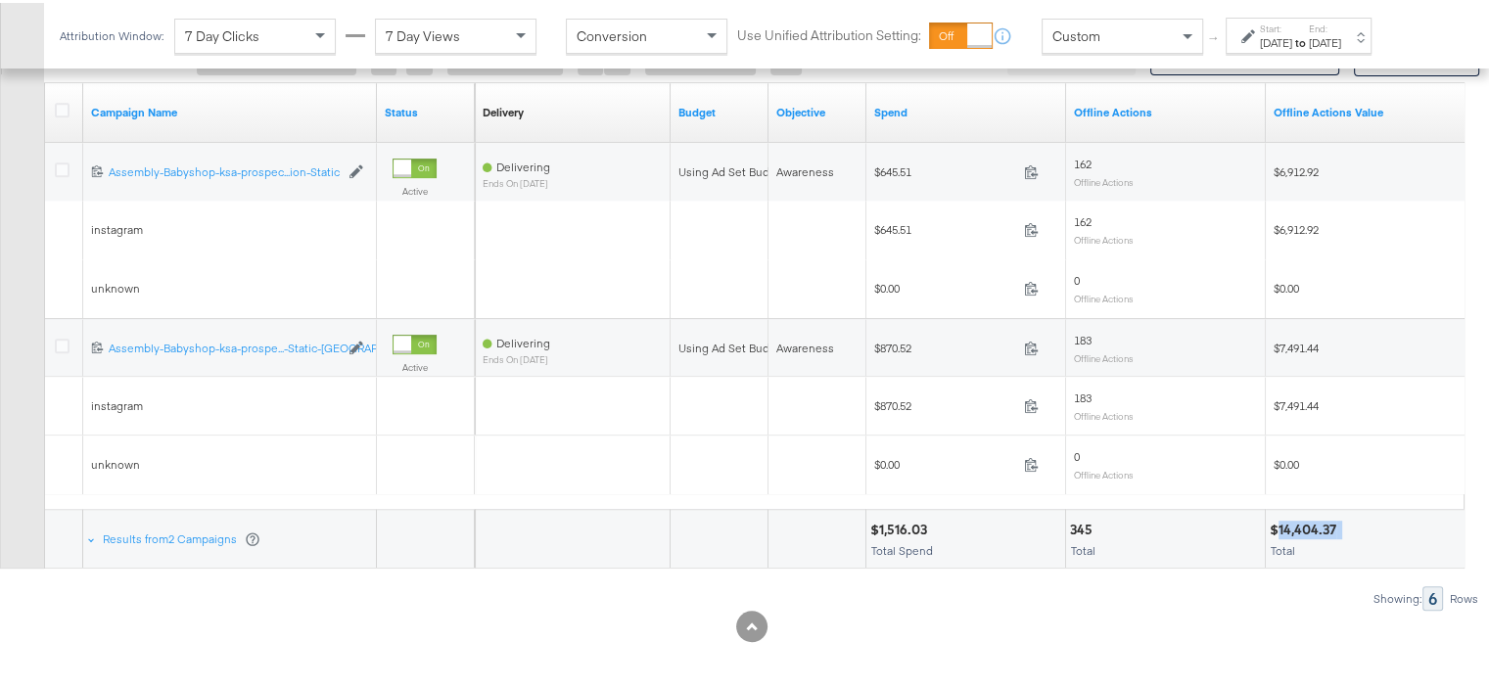
drag, startPoint x: 1344, startPoint y: 520, endPoint x: 1280, endPoint y: 519, distance: 63.7
click at [1280, 519] on div "$14,404.37" at bounding box center [1365, 527] width 191 height 19
copy div "14,404.37"
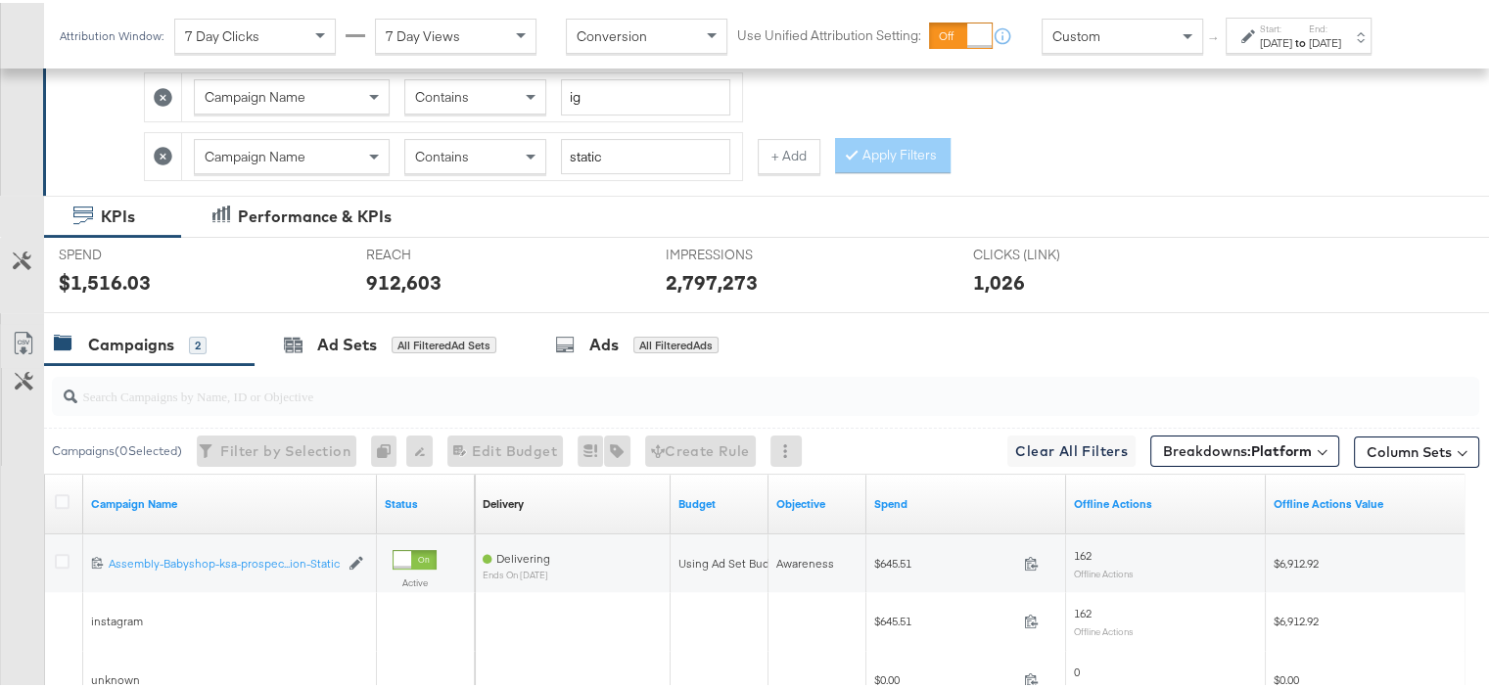
scroll to position [265, 0]
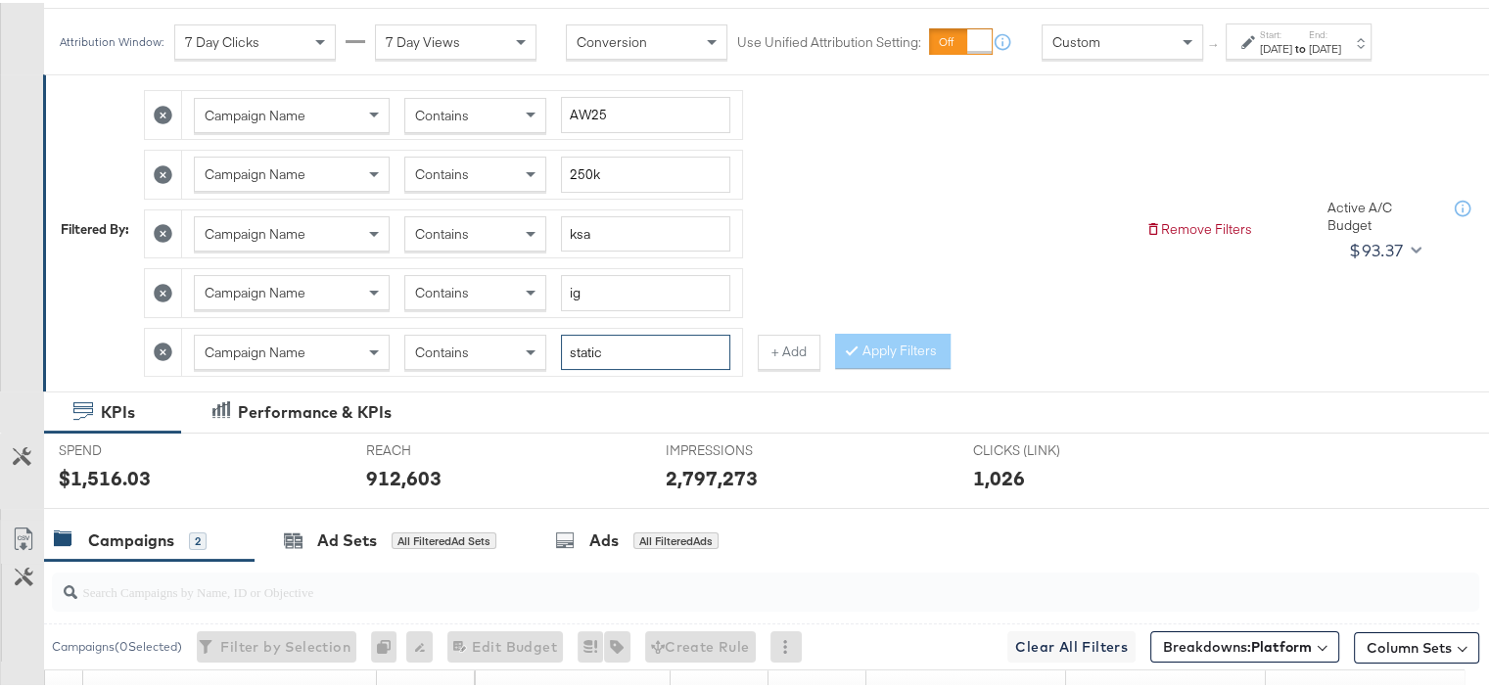
click at [588, 347] on input "static" at bounding box center [645, 350] width 169 height 36
type input "reels"
click at [918, 337] on button "Apply Filters" at bounding box center [893, 348] width 116 height 35
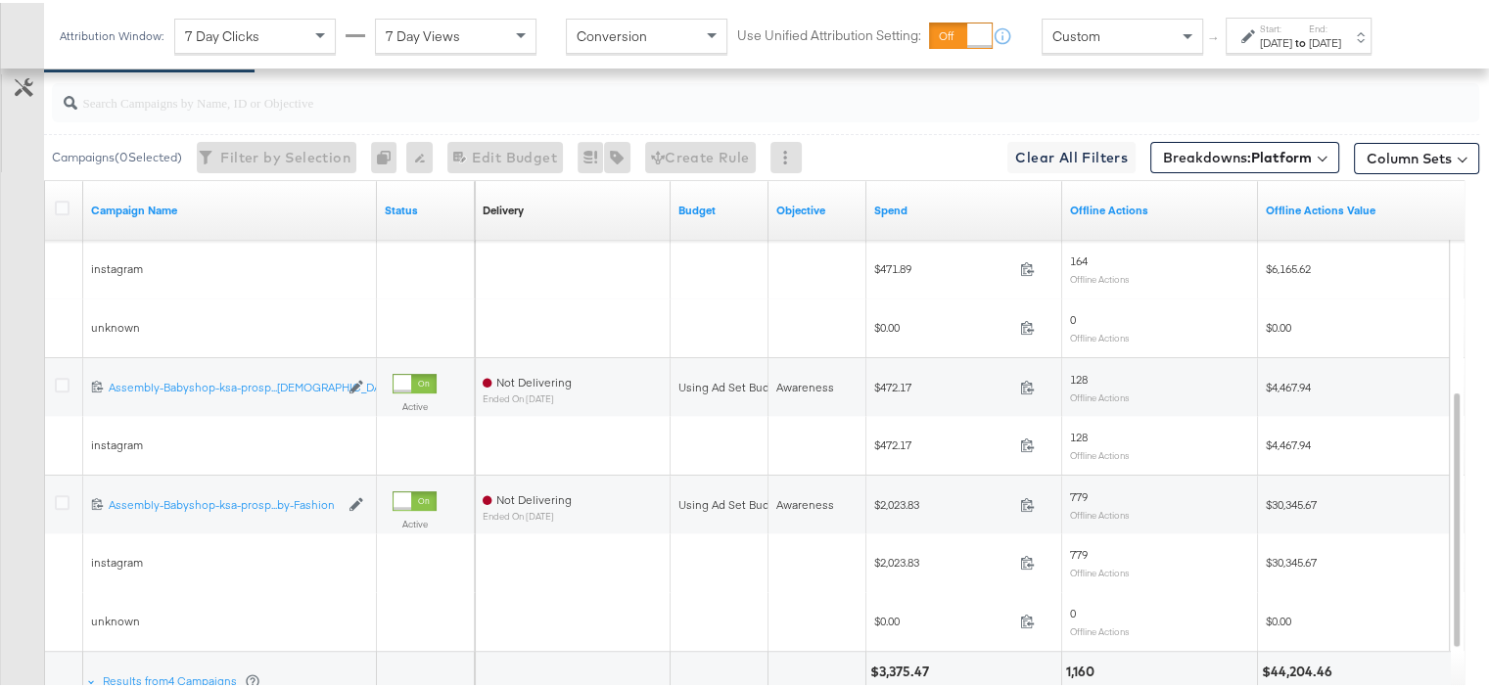
scroll to position [912, 0]
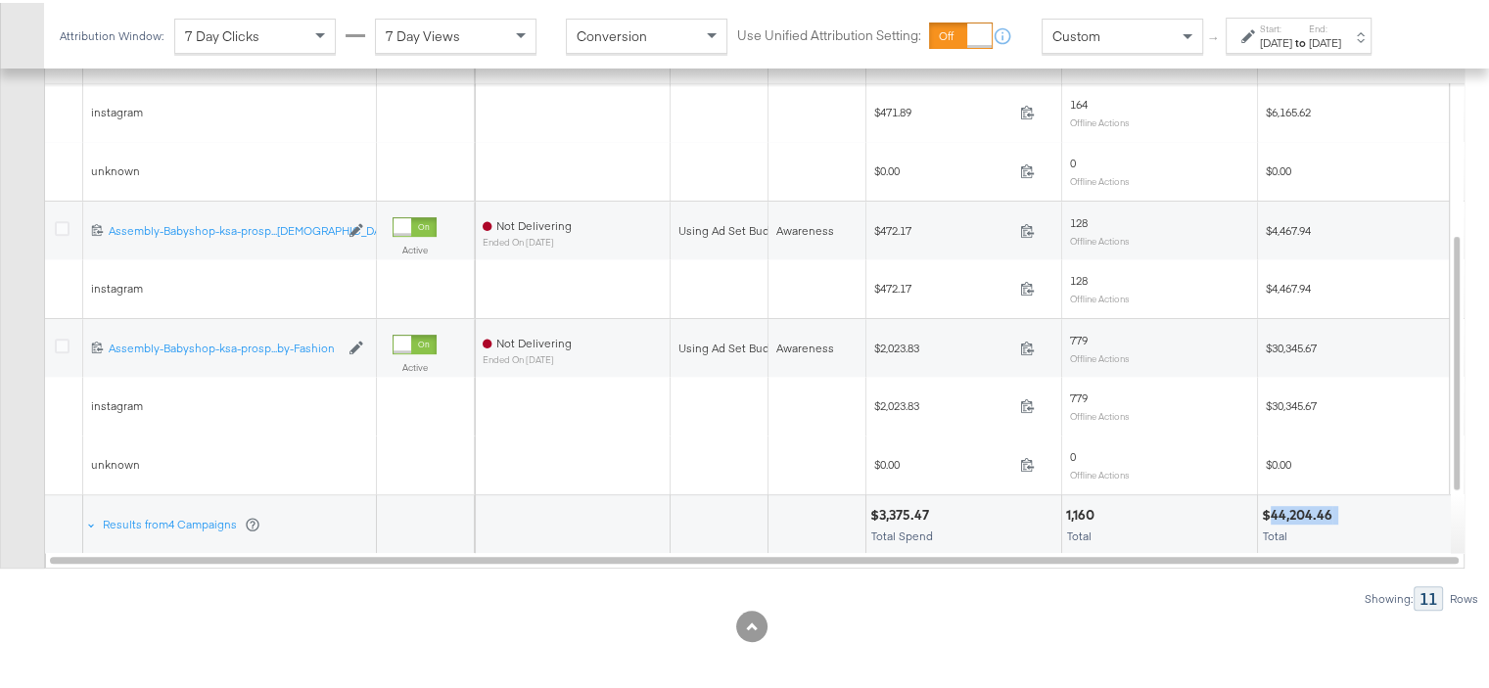
drag, startPoint x: 1340, startPoint y: 509, endPoint x: 1269, endPoint y: 508, distance: 70.5
click at [1269, 508] on div "$44,204.46" at bounding box center [1355, 512] width 187 height 19
copy div "44,204.46"
